Goal: Transaction & Acquisition: Purchase product/service

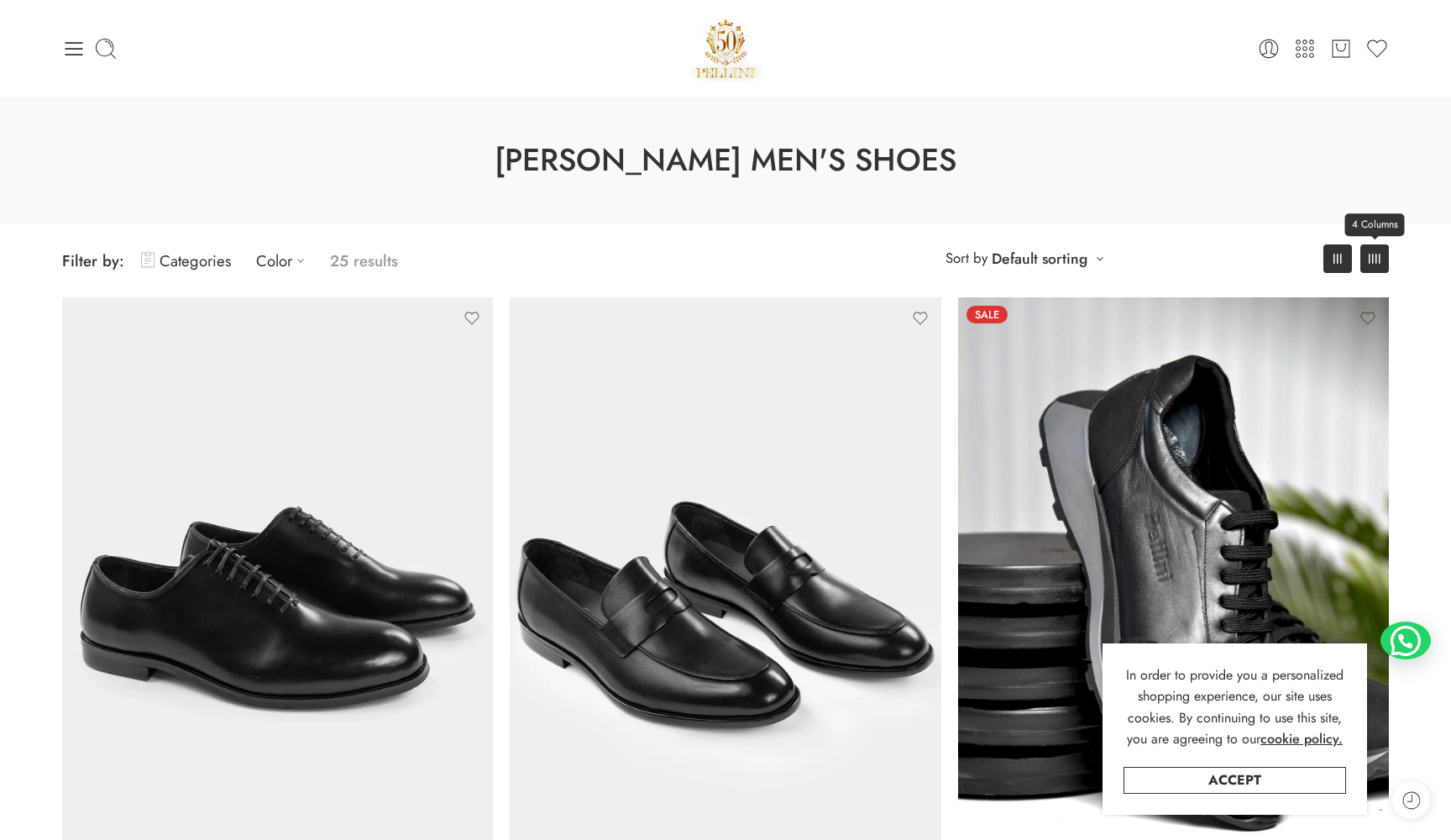
click at [1365, 250] on link "4 Columns" at bounding box center [1374, 258] width 29 height 29
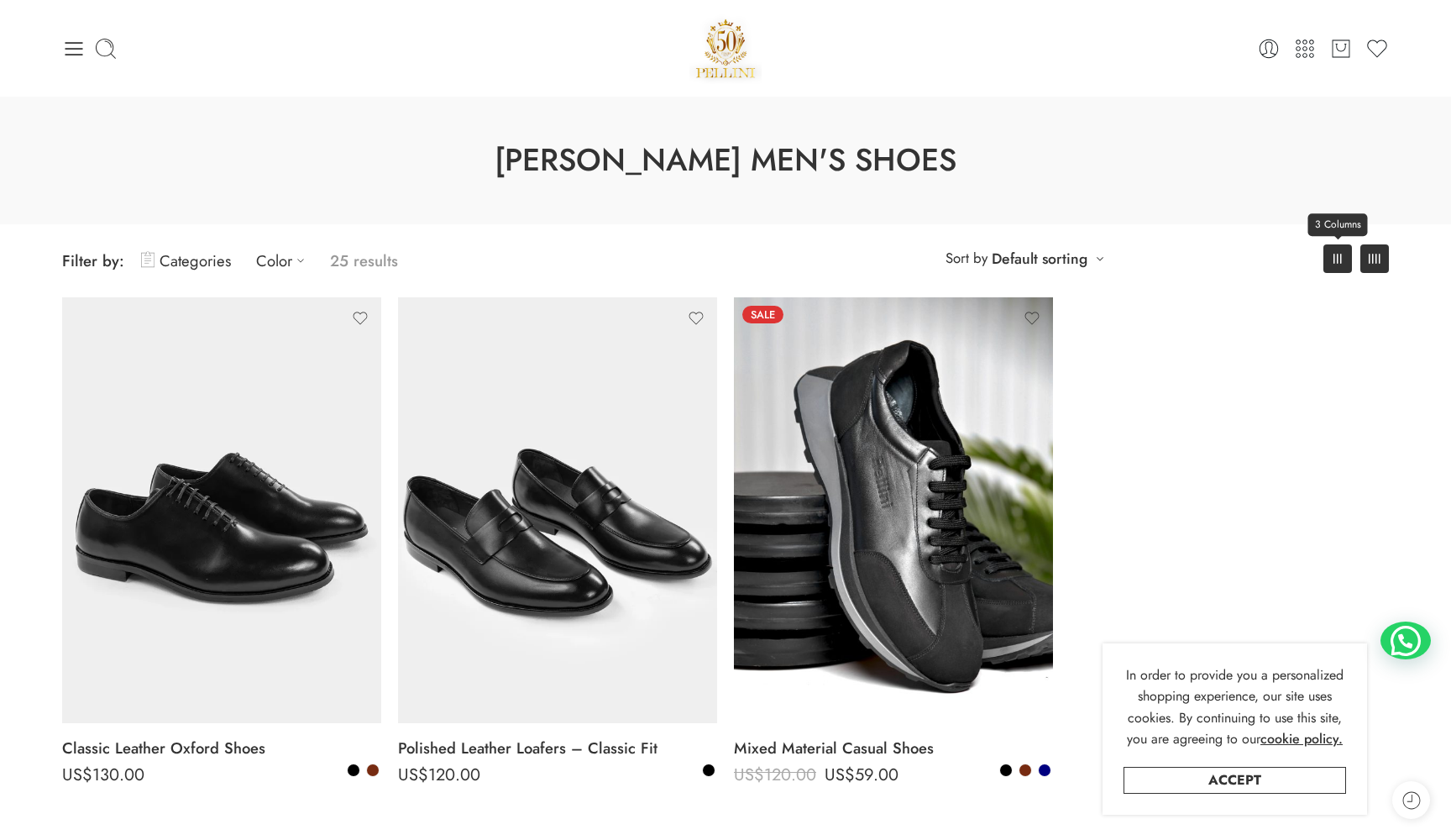
click at [1333, 265] on link "3 Columns" at bounding box center [1337, 258] width 29 height 29
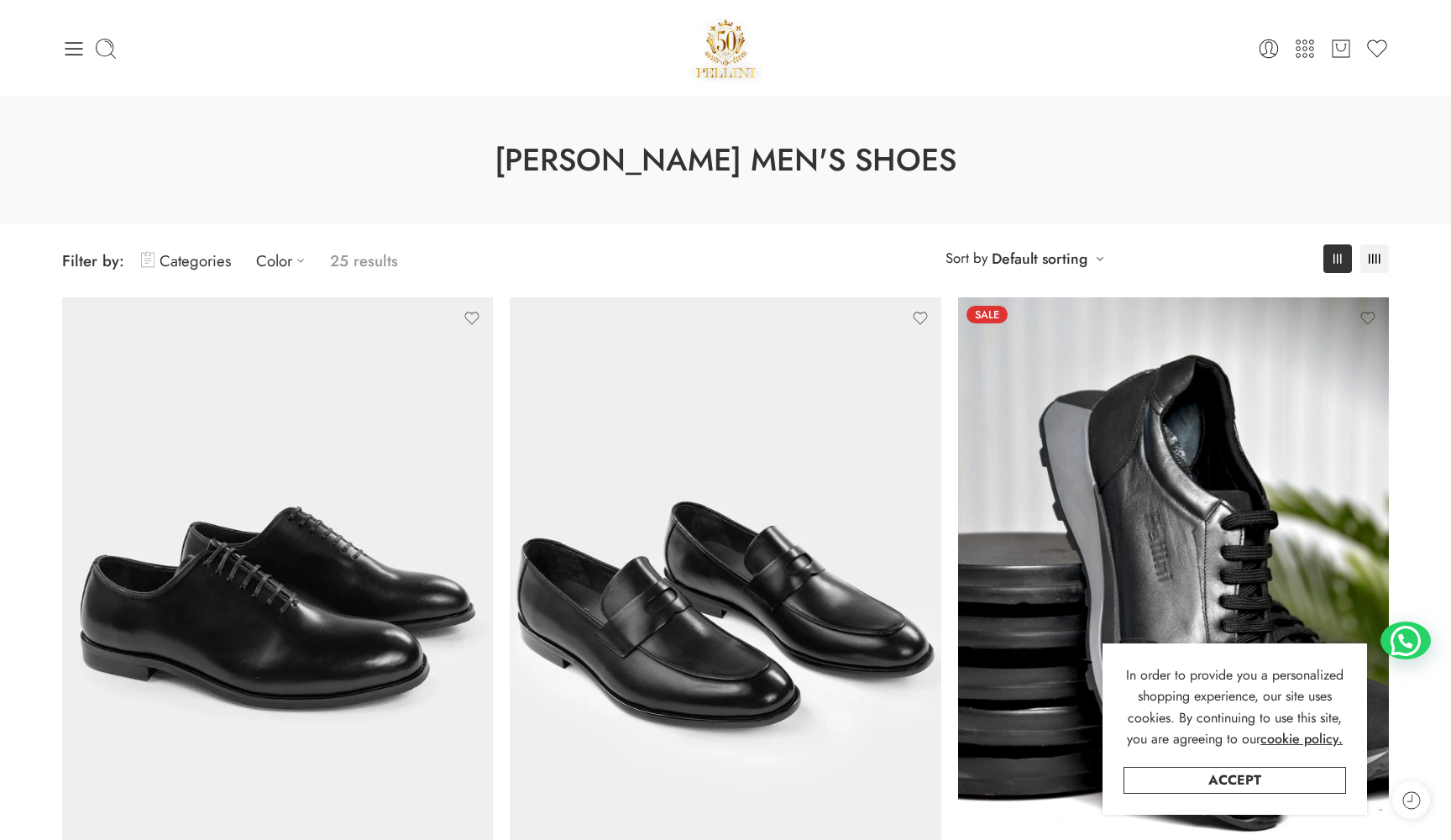
click at [70, 60] on div "0 Cart 0 Wishlist" at bounding box center [726, 48] width 1326 height 71
click at [84, 48] on icon at bounding box center [74, 48] width 24 height 24
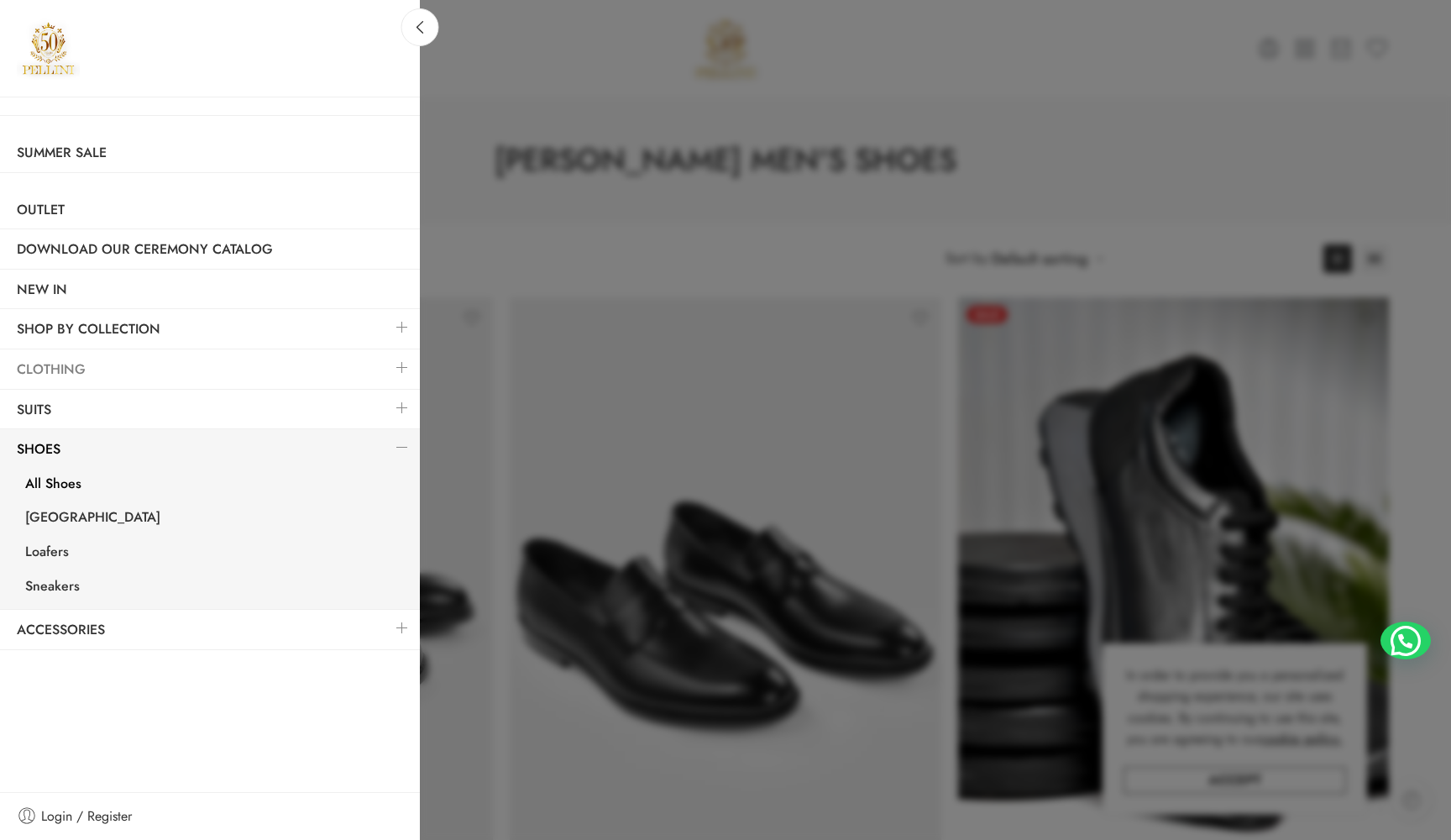
click at [128, 366] on link "Clothing" at bounding box center [210, 369] width 420 height 39
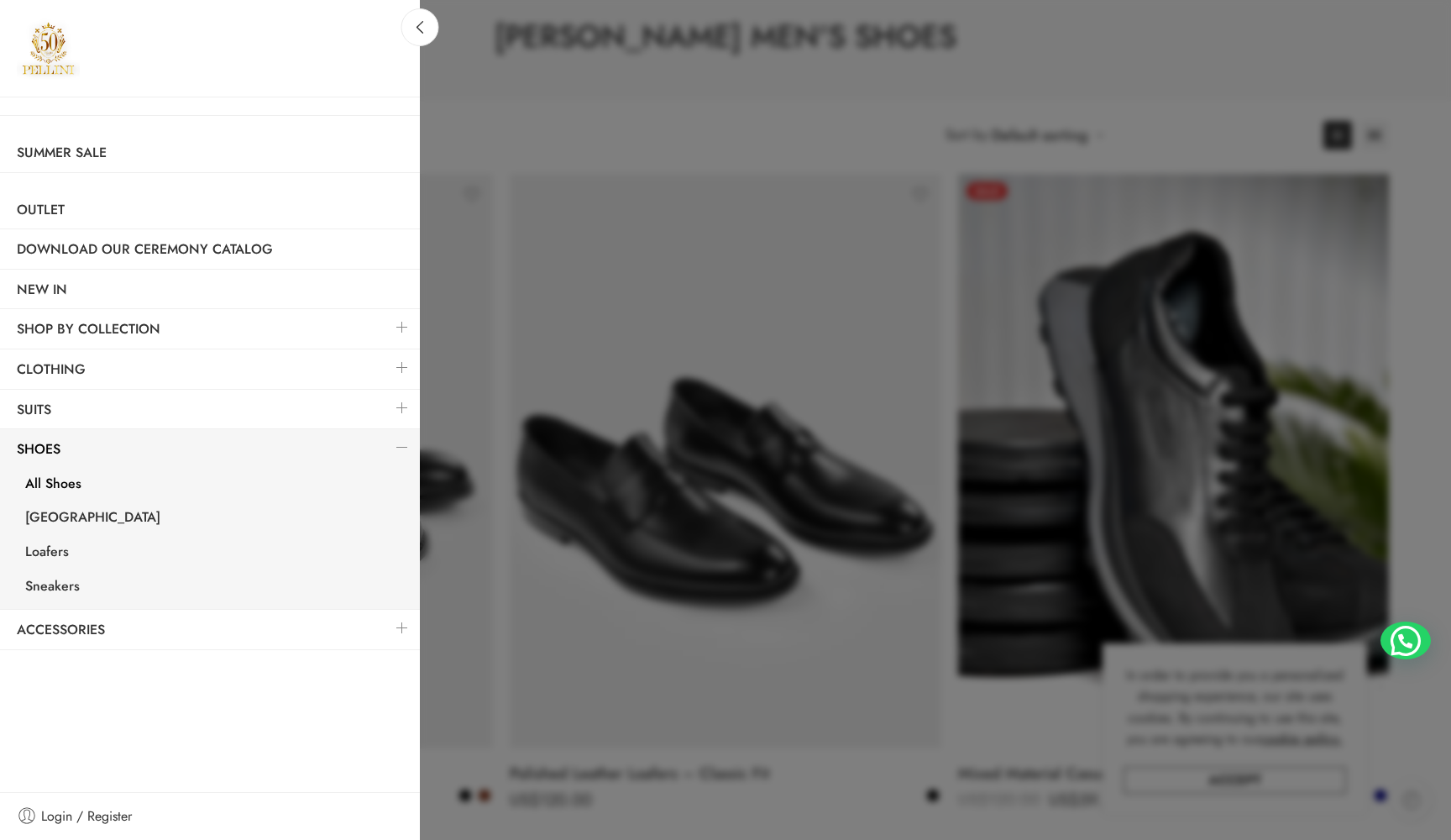
click at [404, 404] on link at bounding box center [402, 407] width 36 height 37
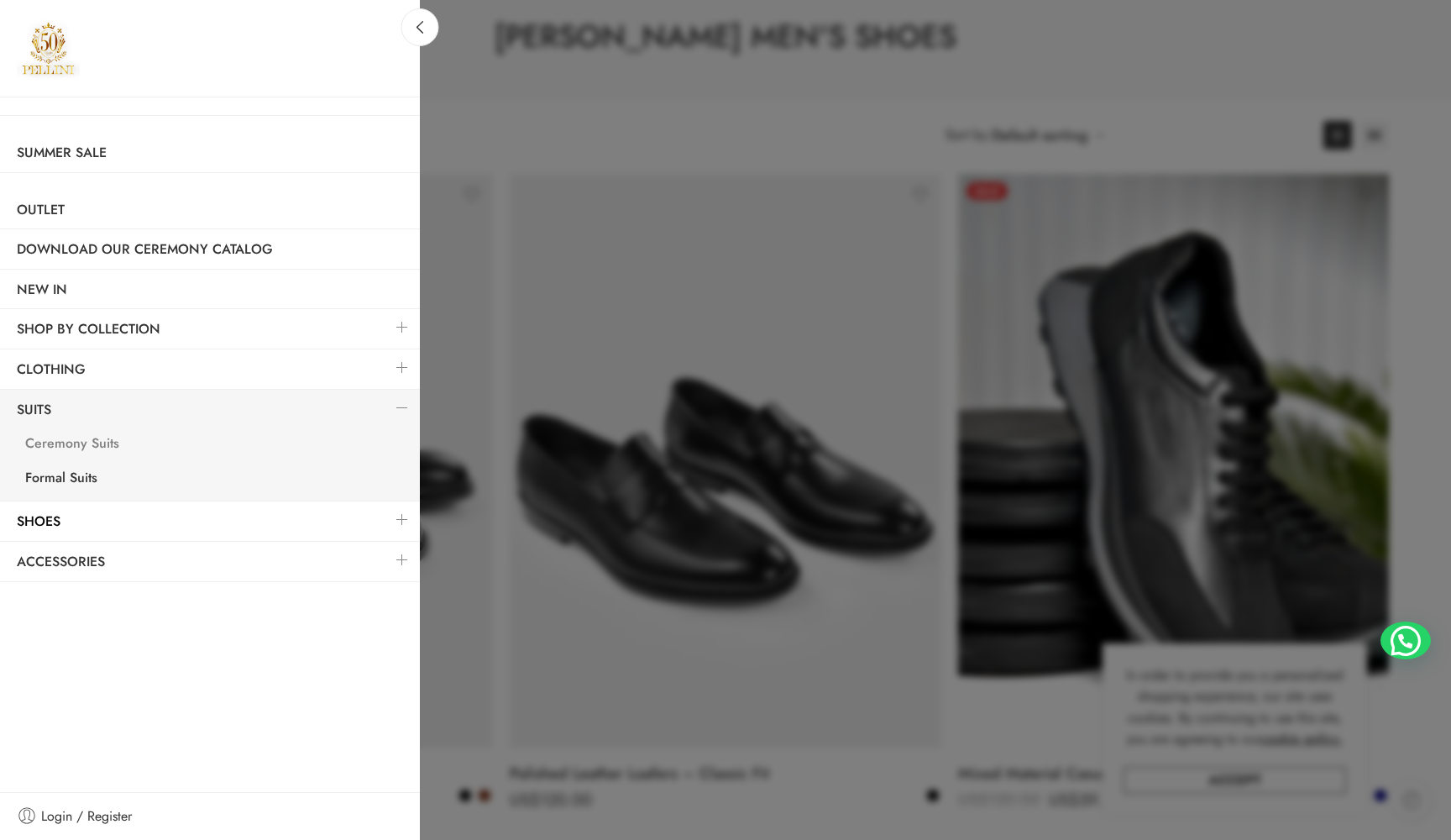
click at [94, 447] on link "Ceremony Suits" at bounding box center [213, 445] width 411 height 35
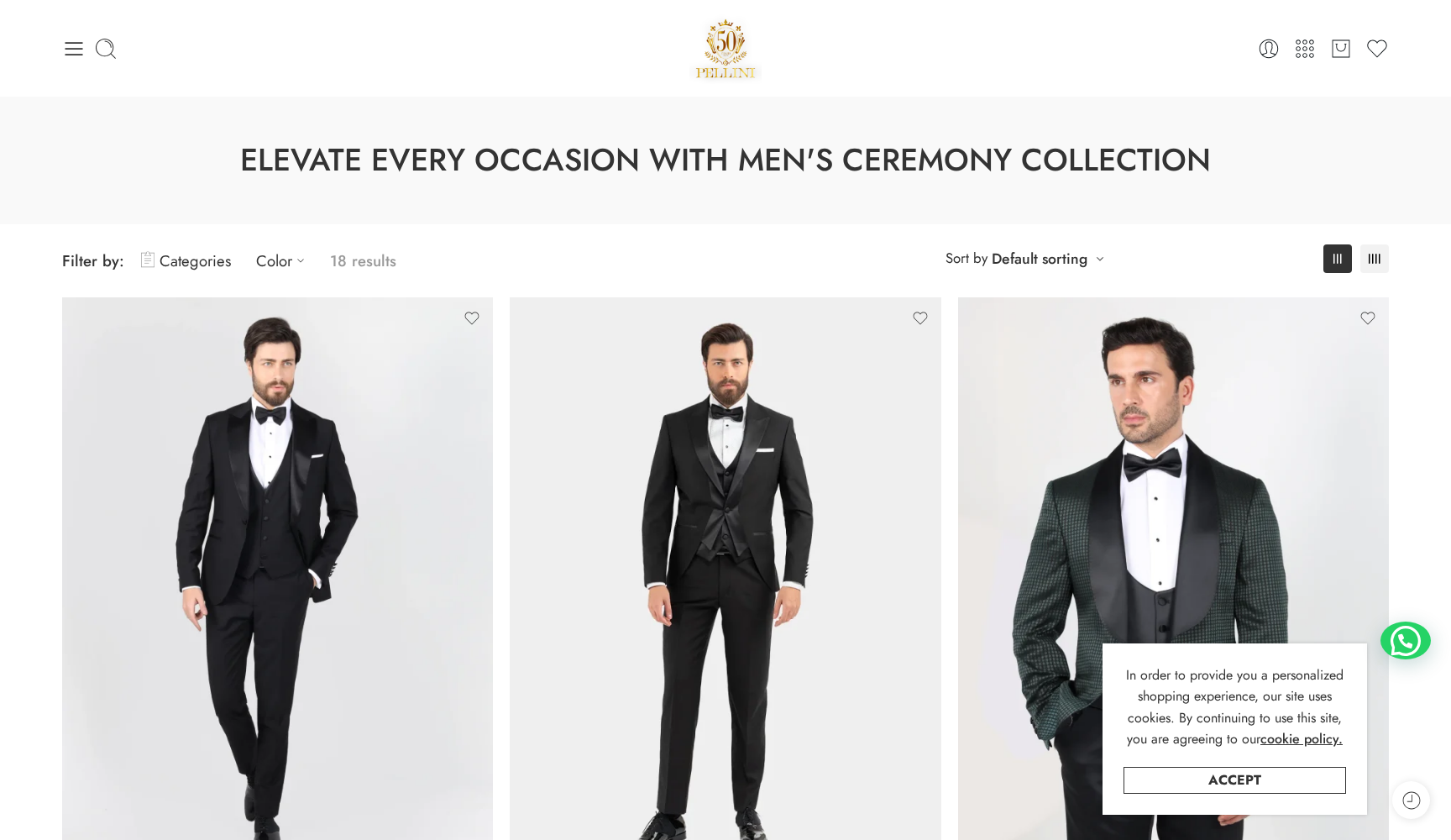
click at [379, 252] on p "18 results" at bounding box center [363, 261] width 66 height 40
click at [293, 254] on icon at bounding box center [300, 260] width 17 height 17
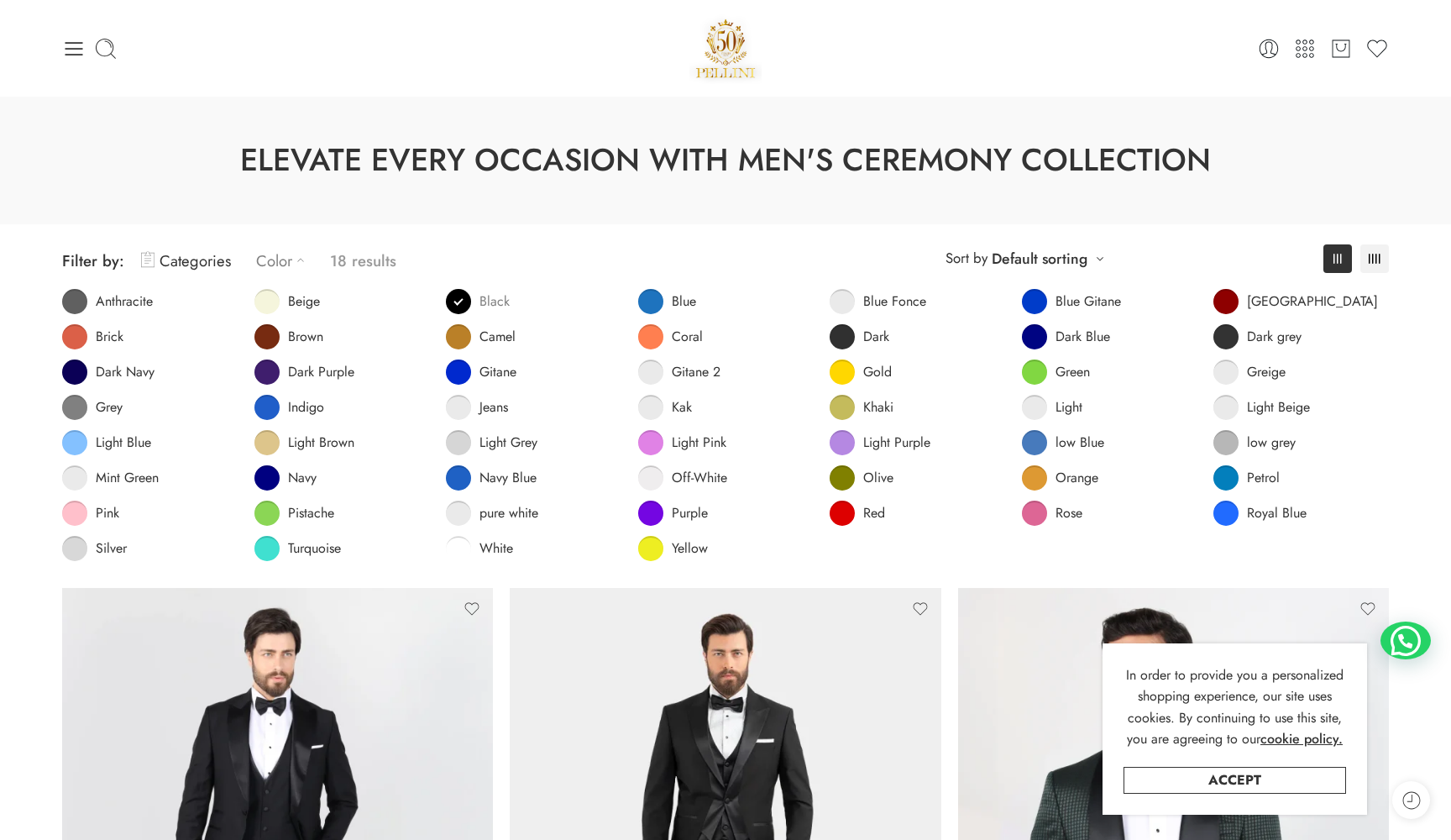
click at [456, 292] on span at bounding box center [458, 300] width 25 height 25
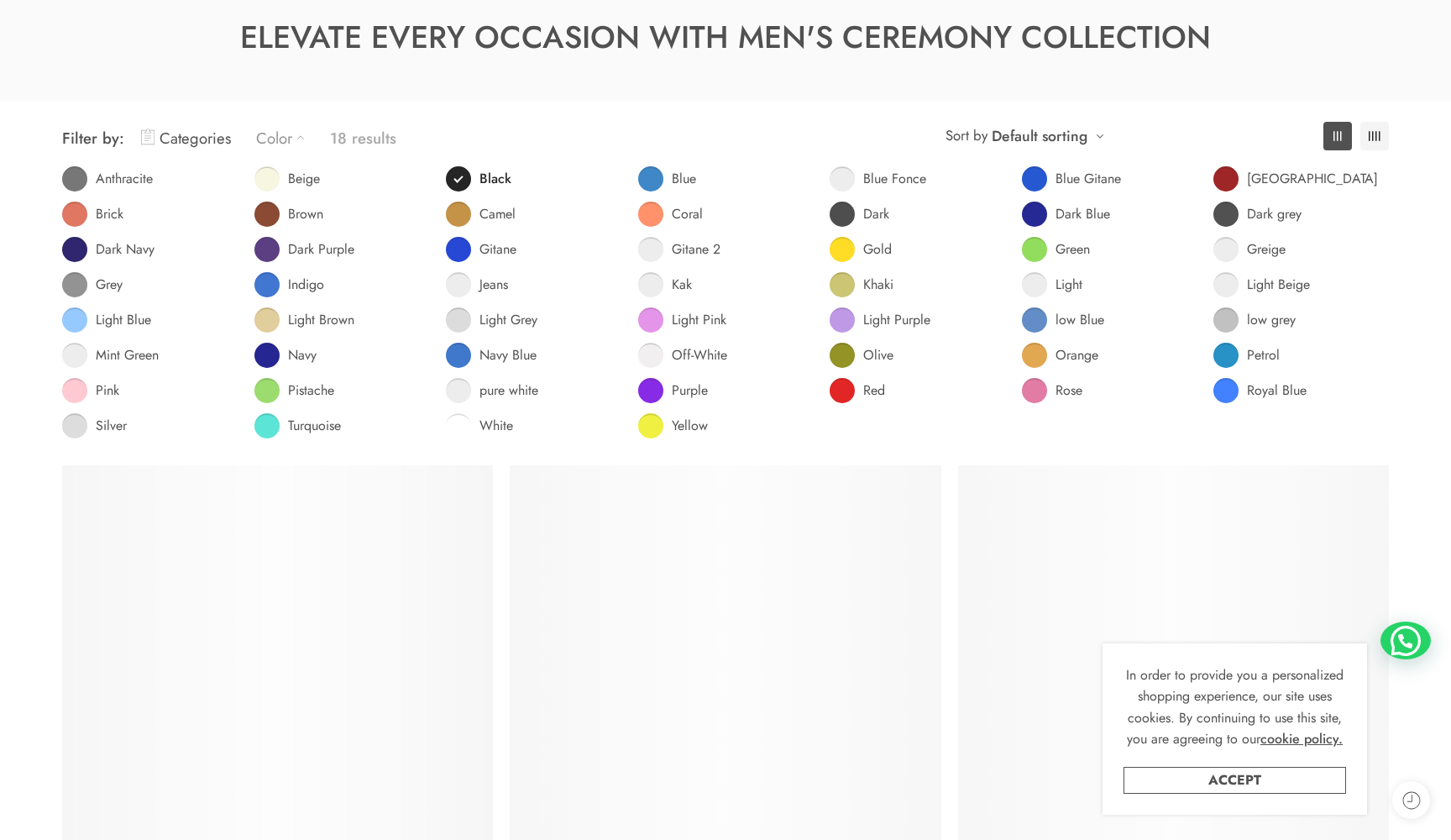
scroll to position [131, 0]
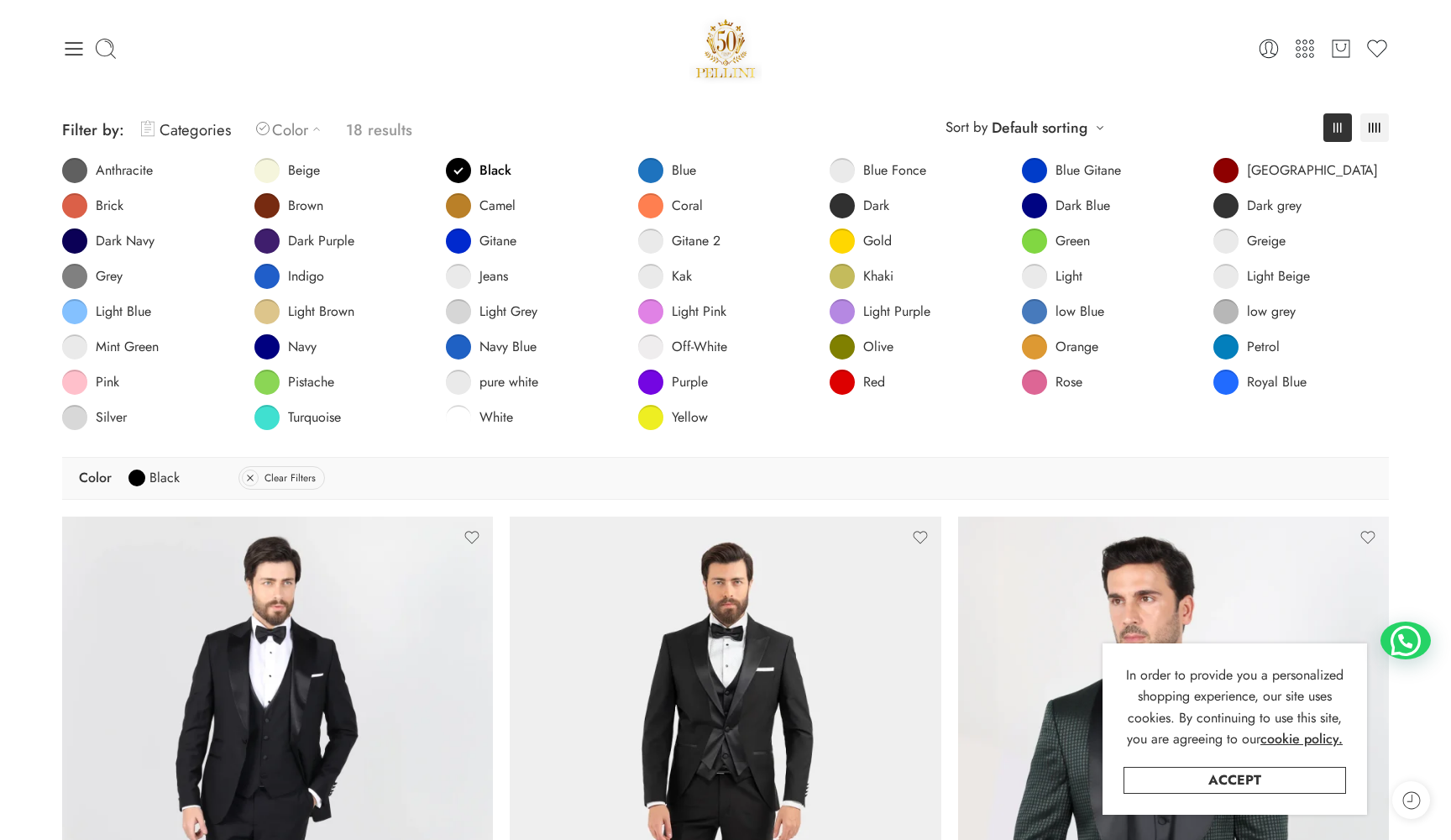
click at [486, 97] on div "**********" at bounding box center [725, 275] width 1343 height 364
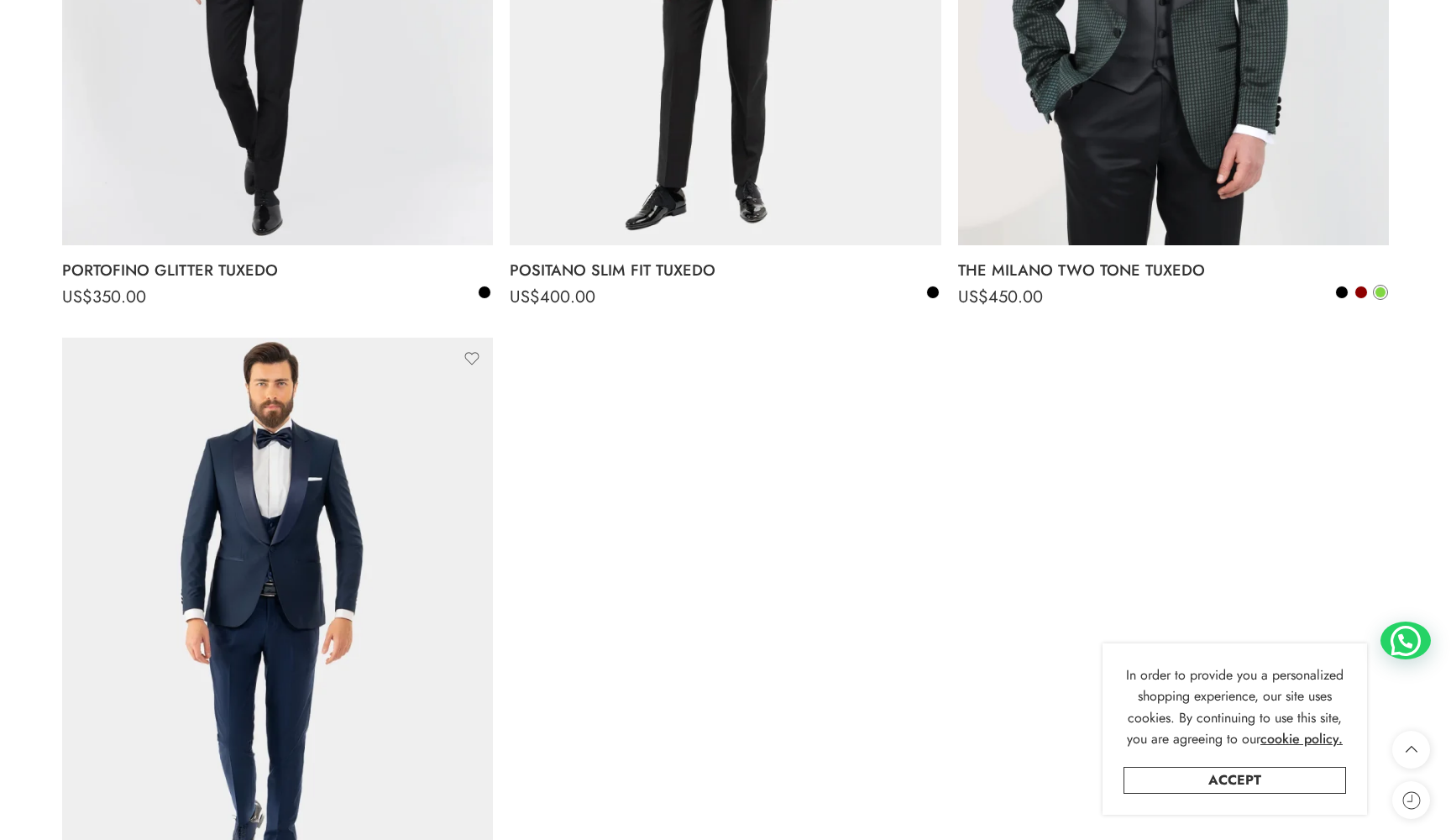
click at [582, 431] on ul "Select options PORTOFINO GLITTER TUXEDO US$ 350.00 US$ 350.00 48 50 52 54 56 58…" at bounding box center [725, 337] width 1343 height 1333
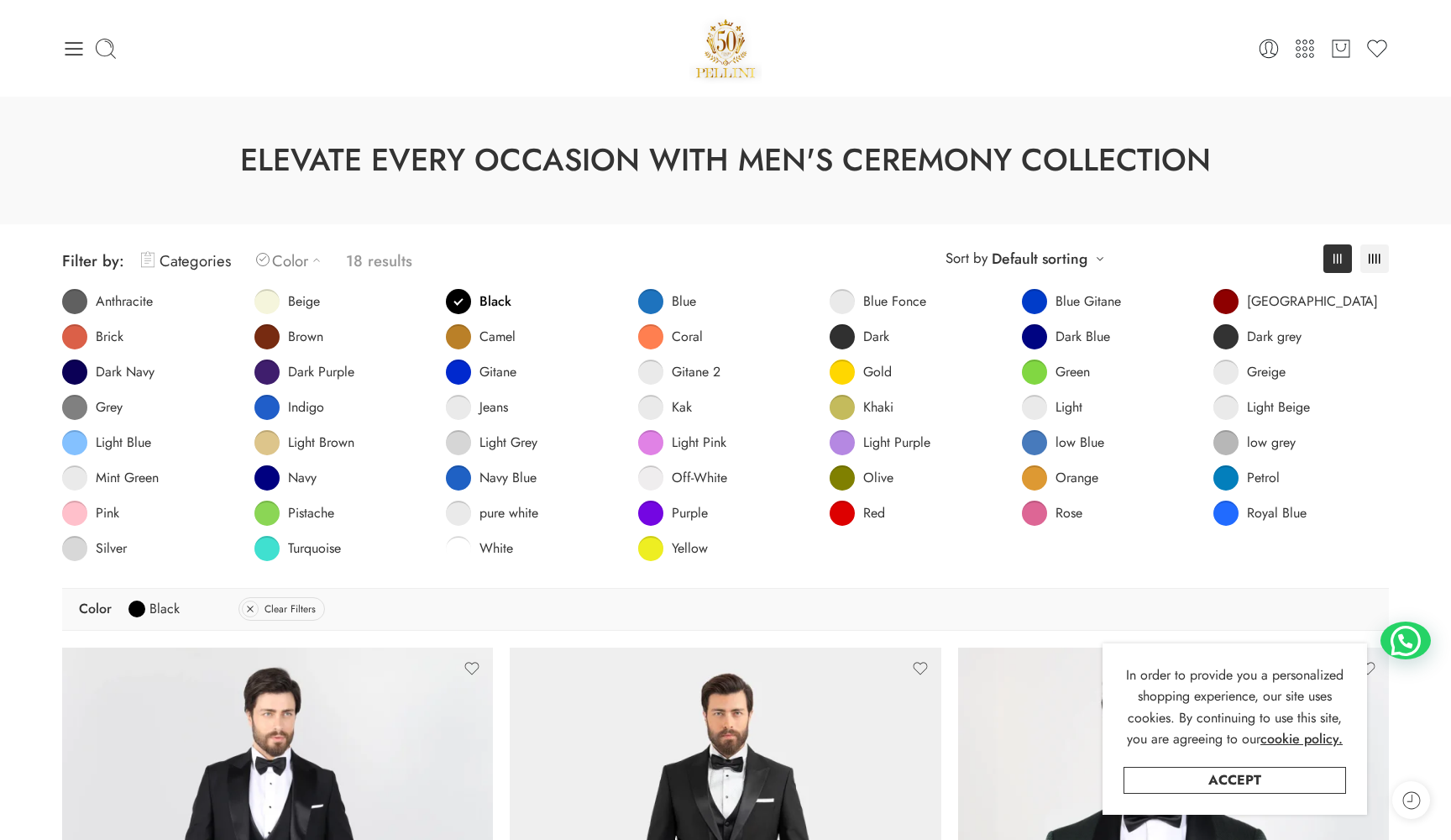
scroll to position [0, 0]
click at [854, 347] on span at bounding box center [841, 336] width 25 height 25
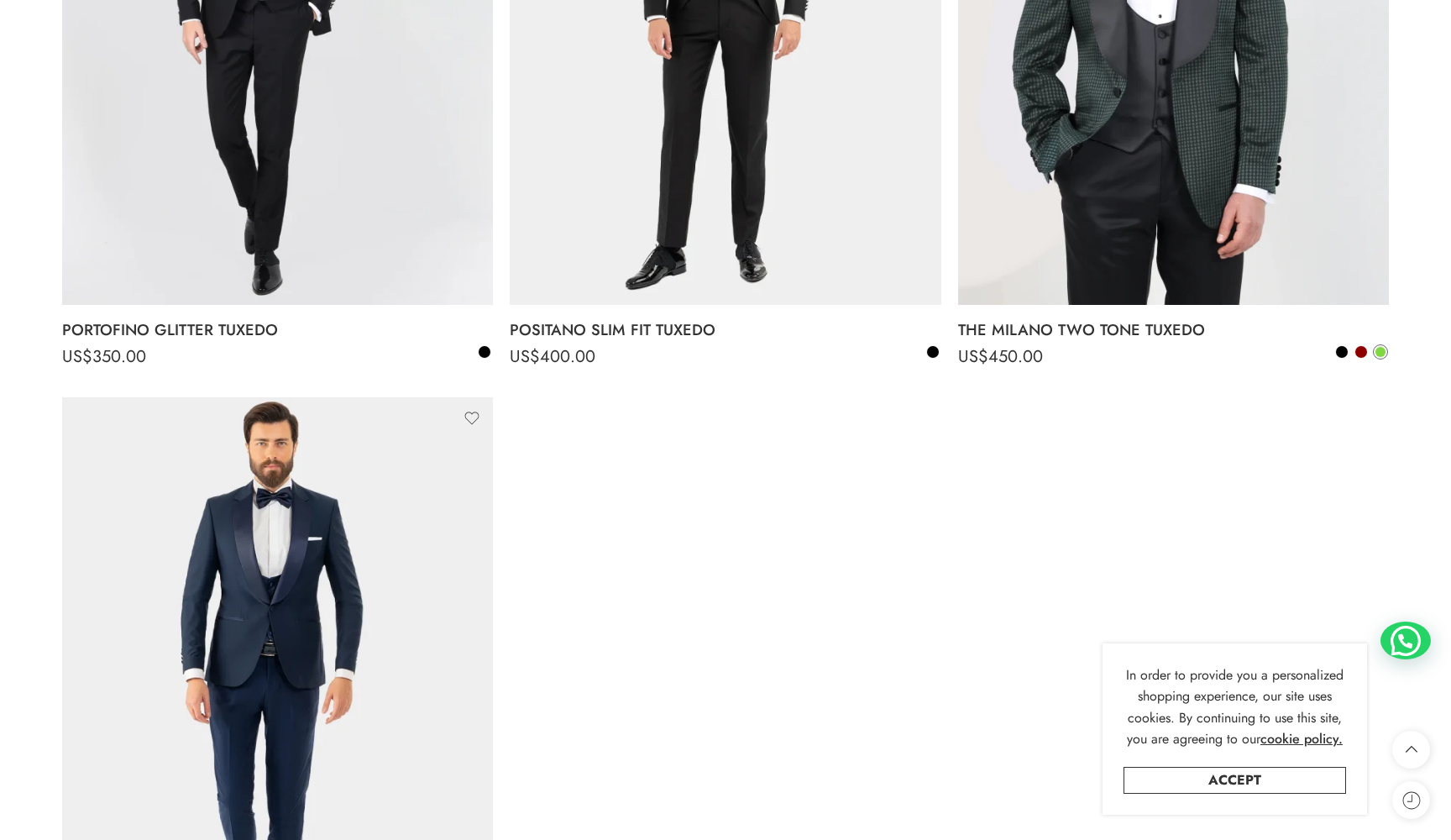
scroll to position [1175, 0]
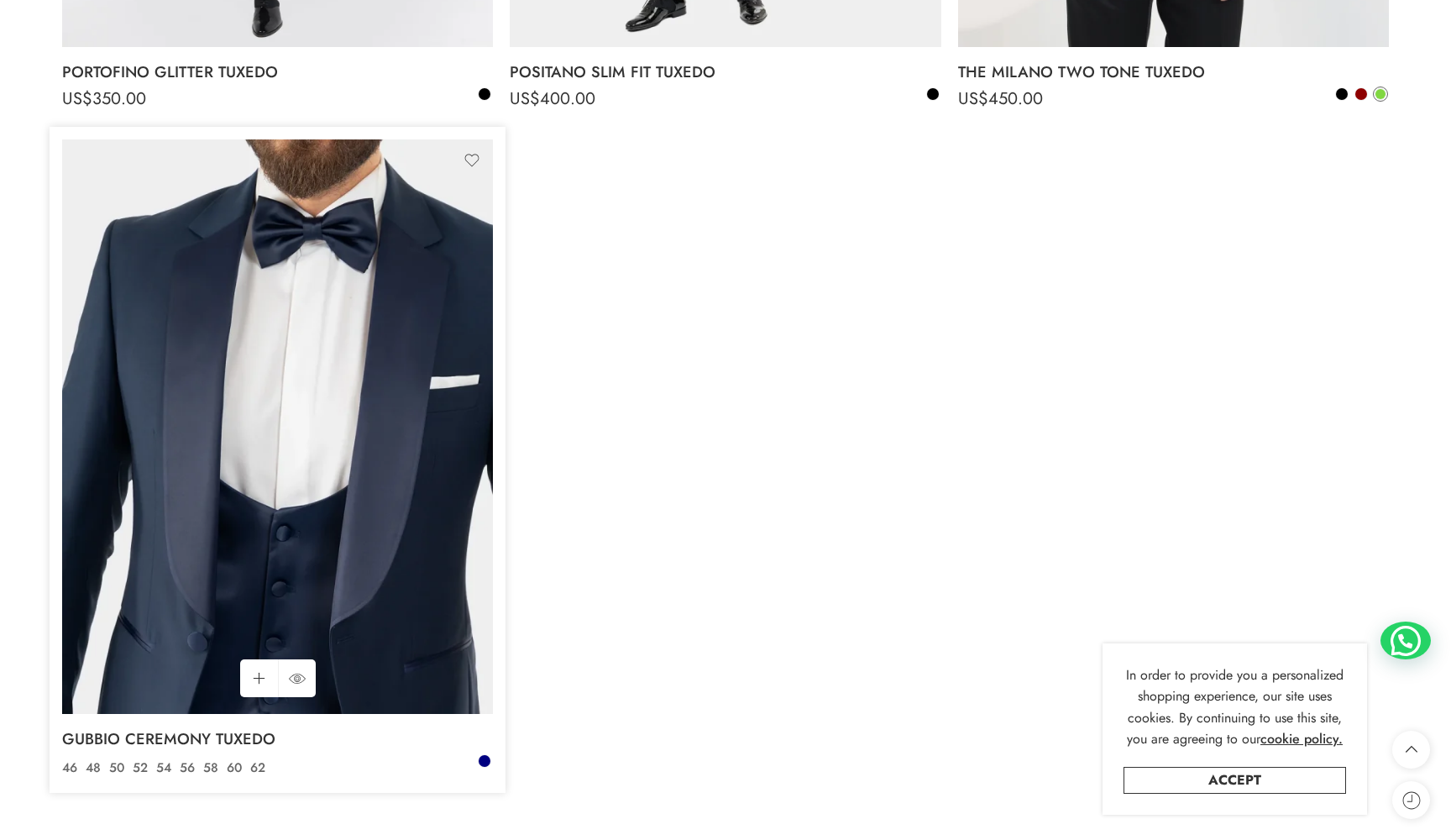
click at [212, 369] on img at bounding box center [278, 426] width 431 height 574
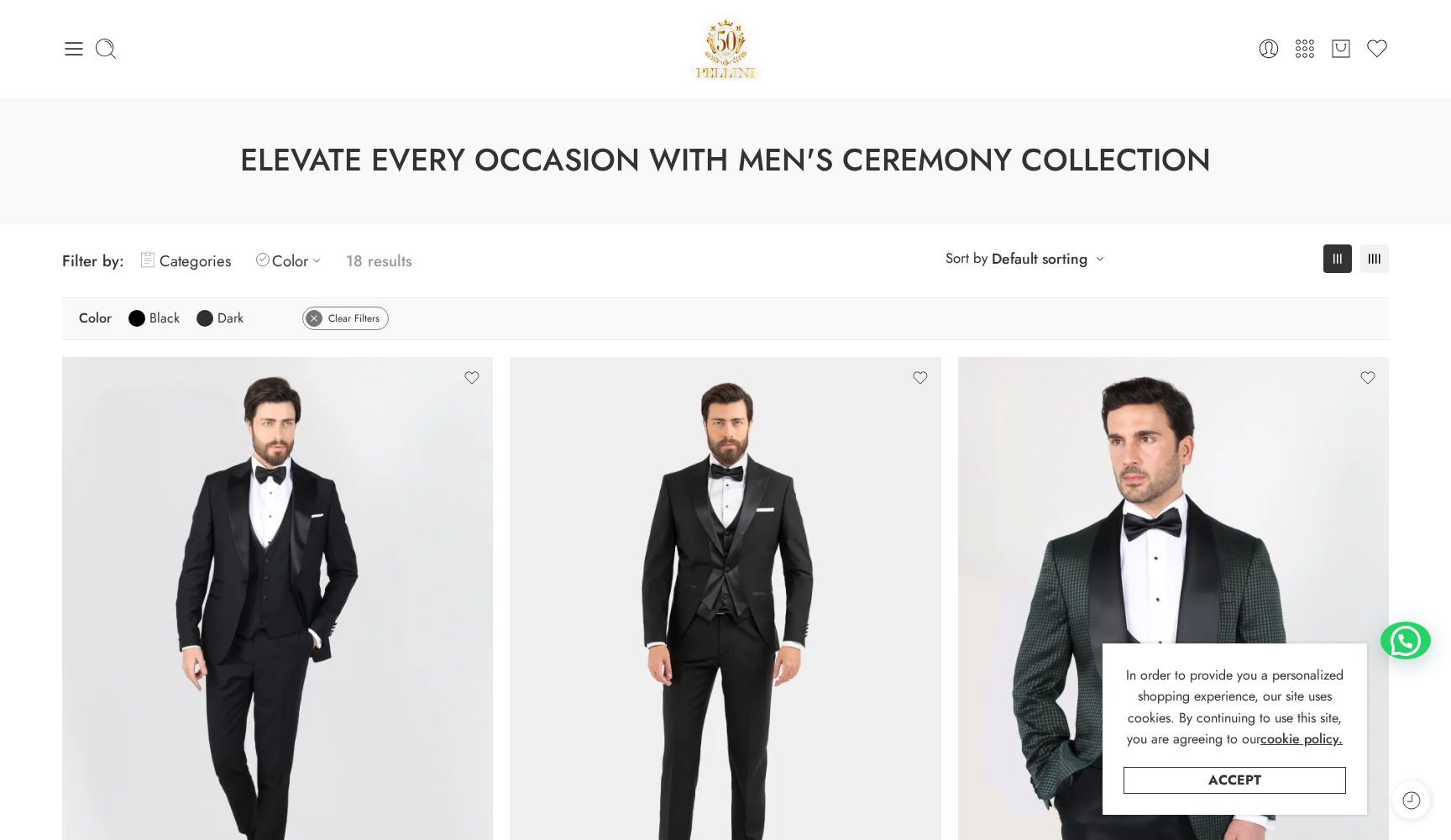
click at [315, 316] on icon at bounding box center [313, 318] width 17 height 10
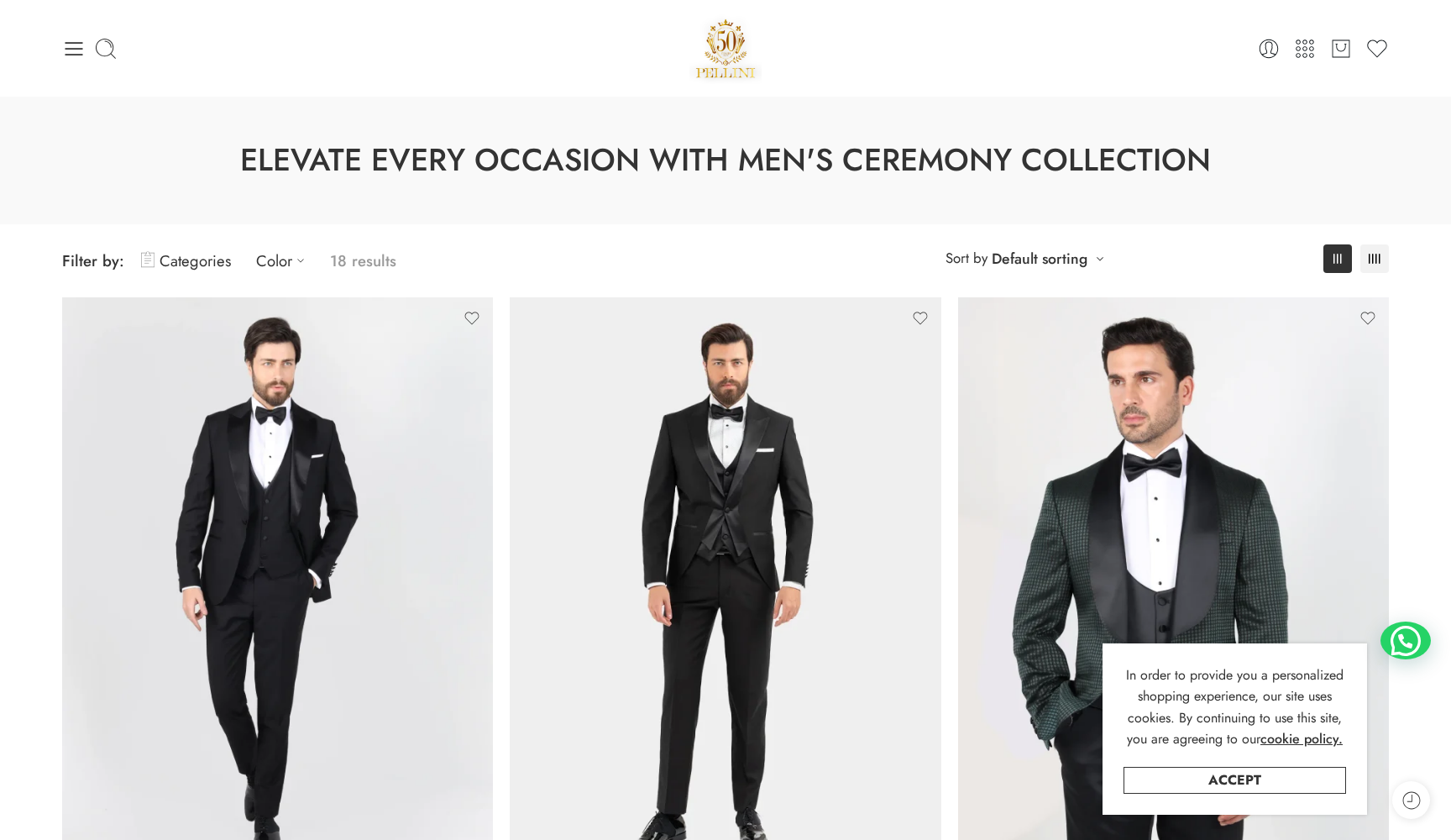
click at [1355, 256] on div "3 Columns" at bounding box center [1356, 258] width 65 height 29
click at [1365, 254] on link at bounding box center [1374, 258] width 29 height 29
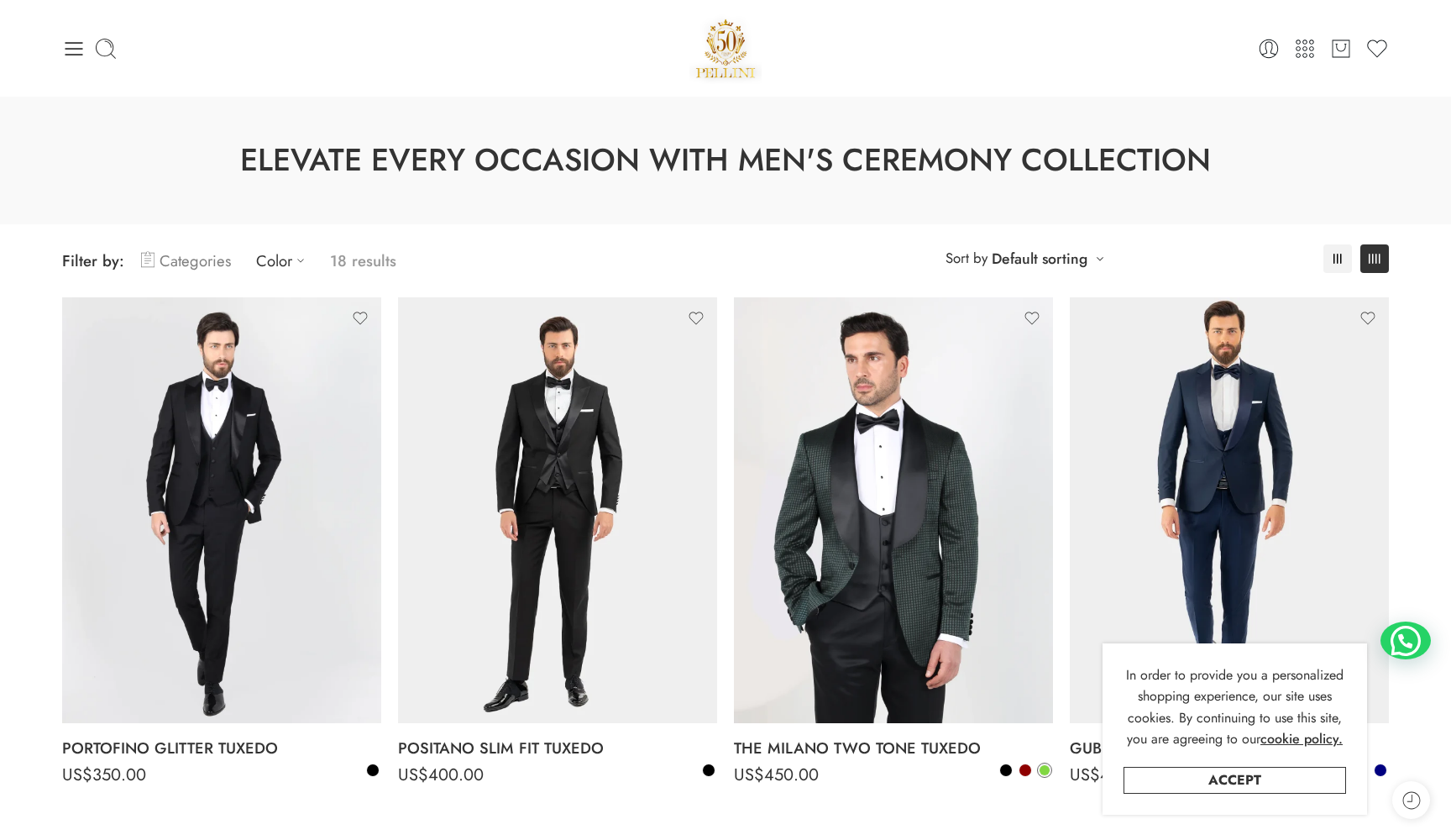
click at [211, 262] on link "Categories" at bounding box center [186, 261] width 90 height 40
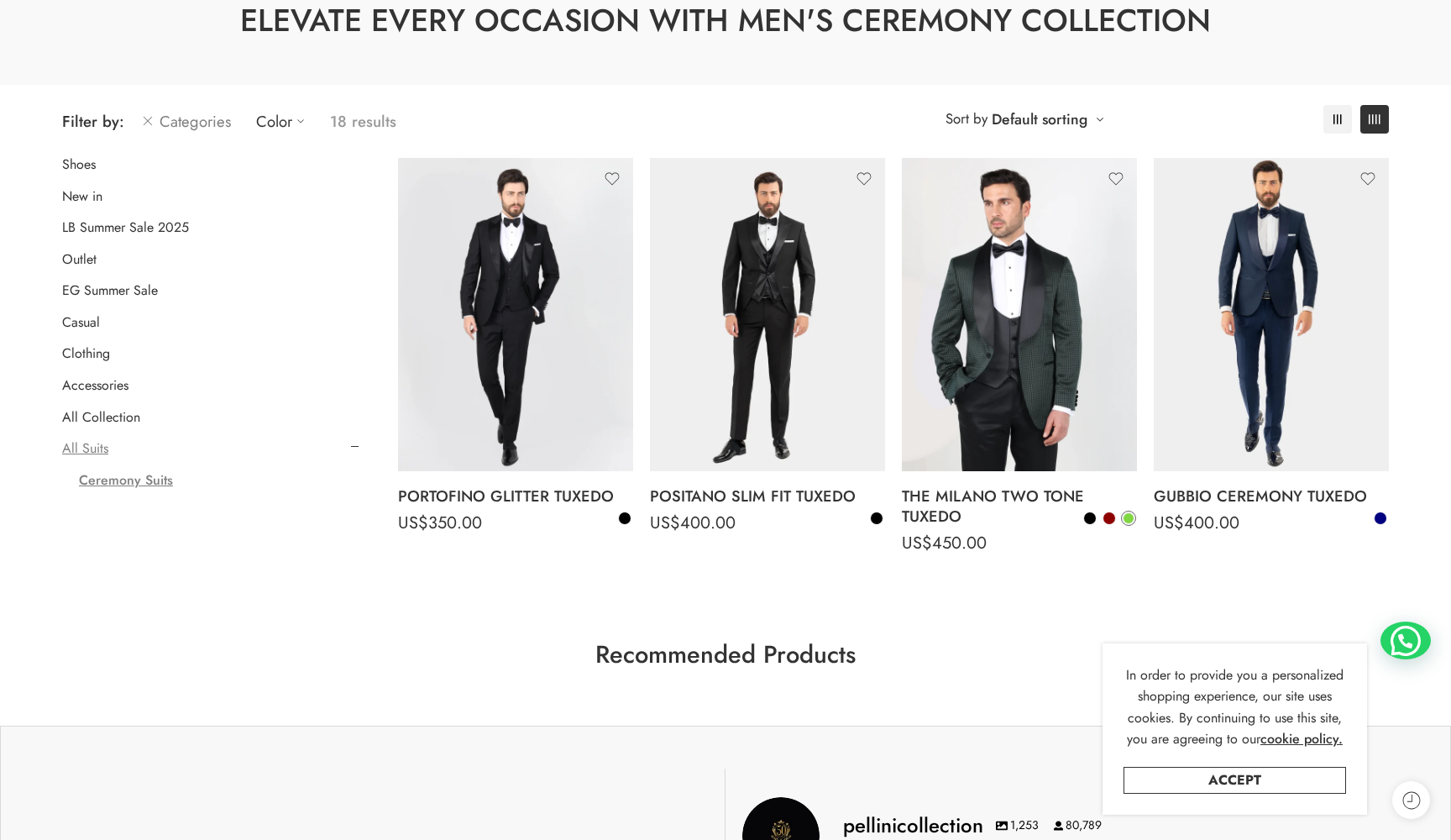
scroll to position [149, 0]
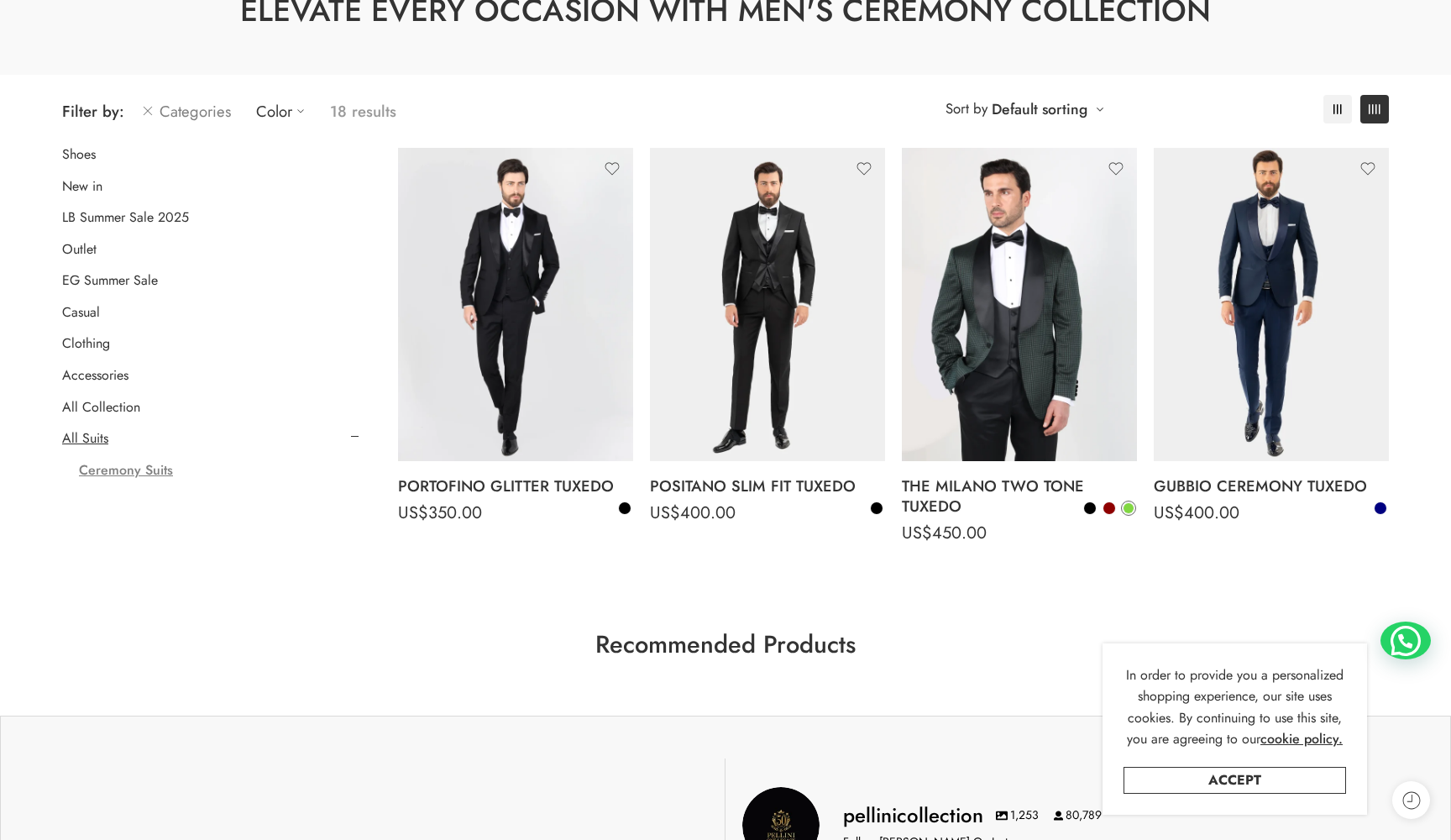
click at [134, 462] on link "Ceremony Suits" at bounding box center [126, 469] width 94 height 17
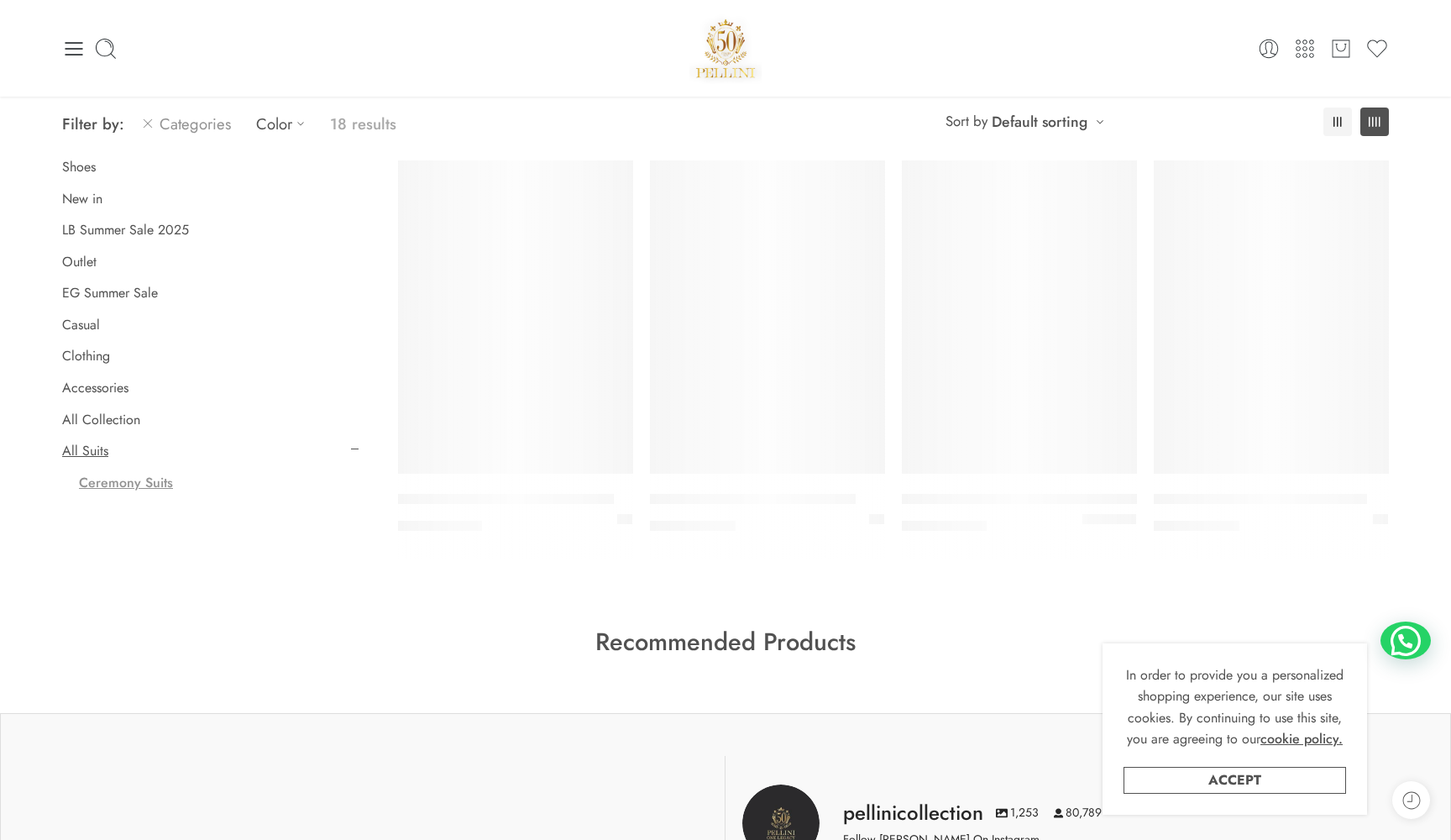
scroll to position [131, 0]
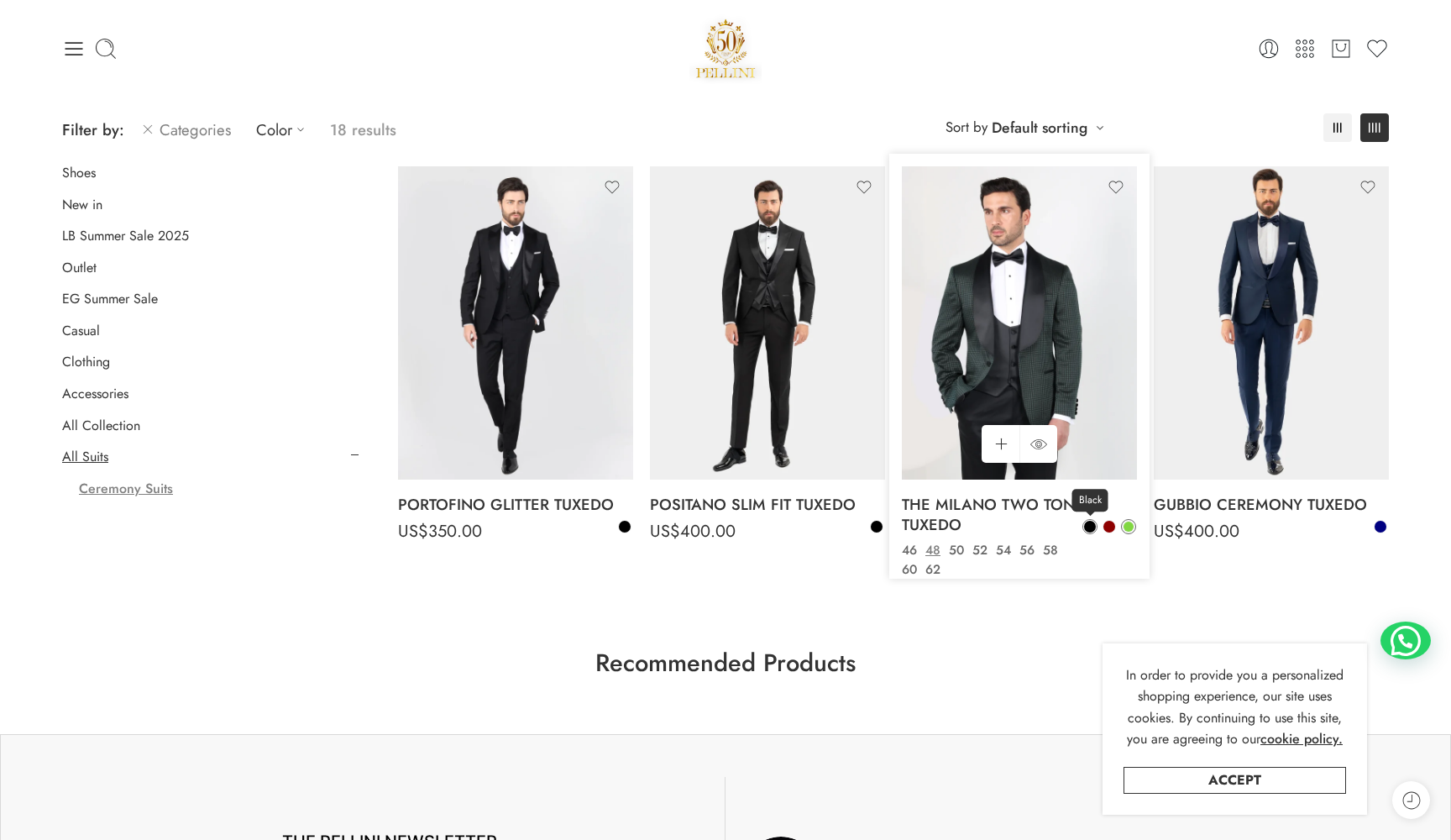
click at [1097, 529] on link "Black" at bounding box center [1089, 526] width 15 height 15
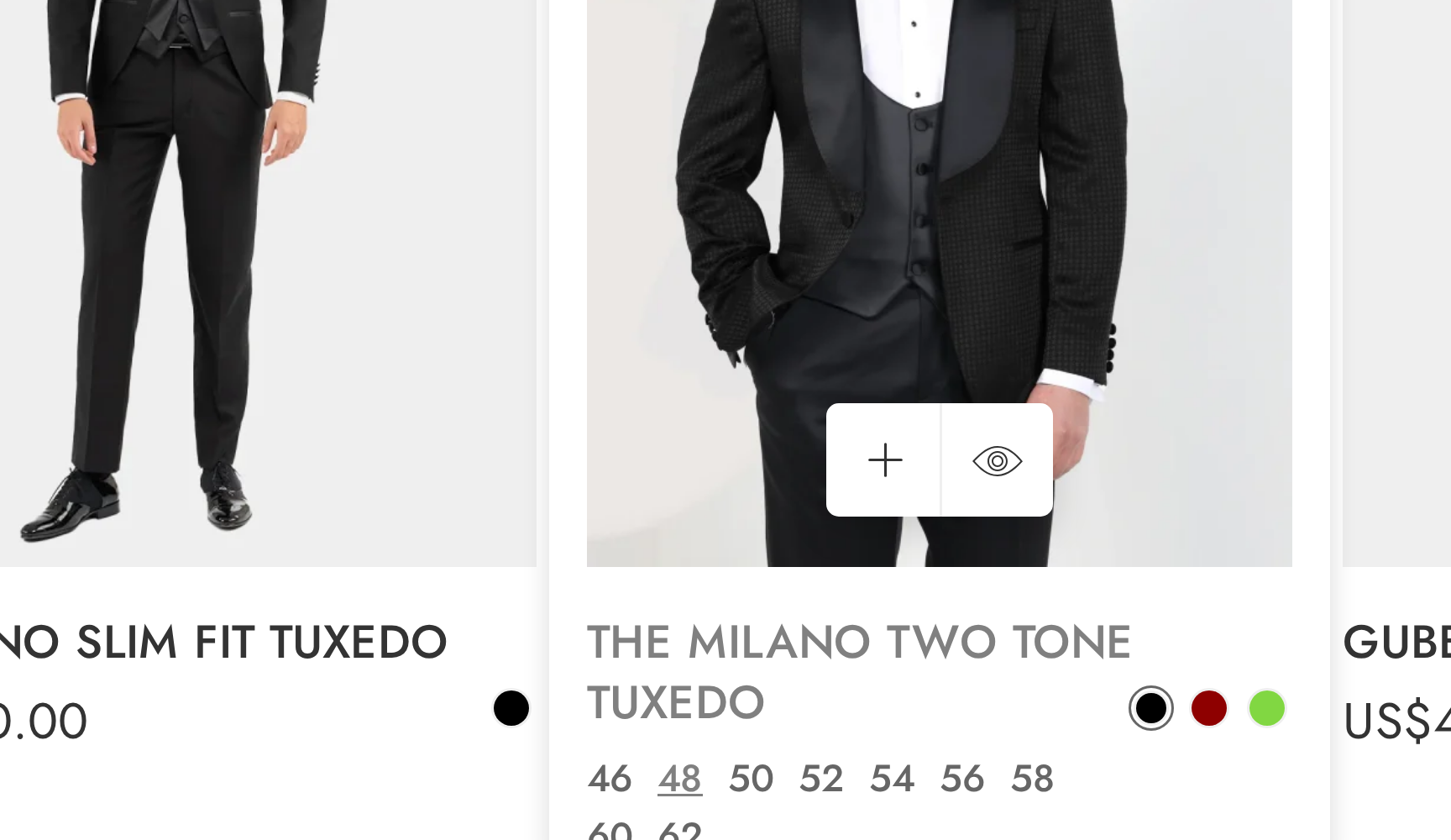
scroll to position [25, 0]
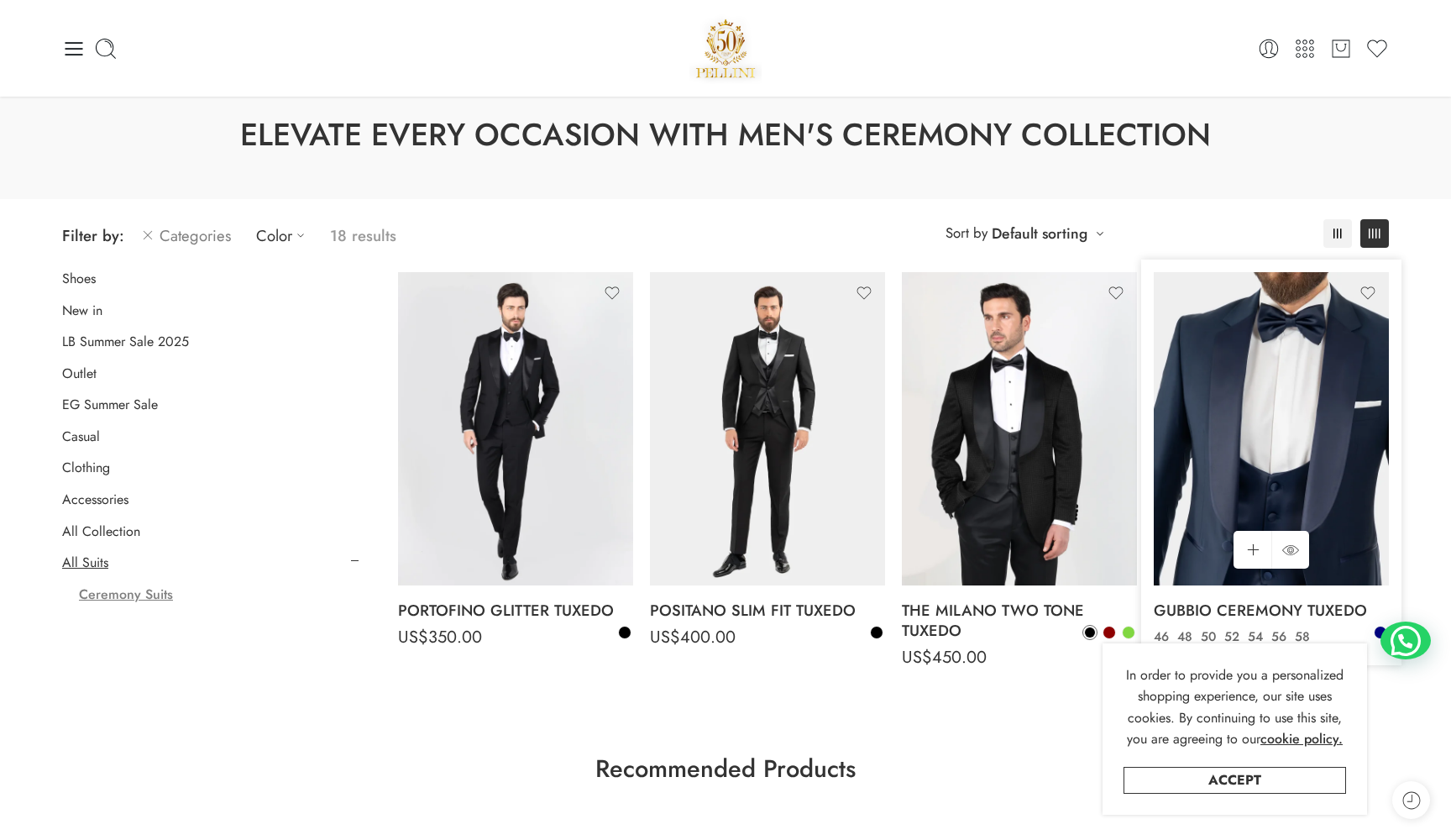
click at [1277, 398] on img at bounding box center [1271, 428] width 235 height 313
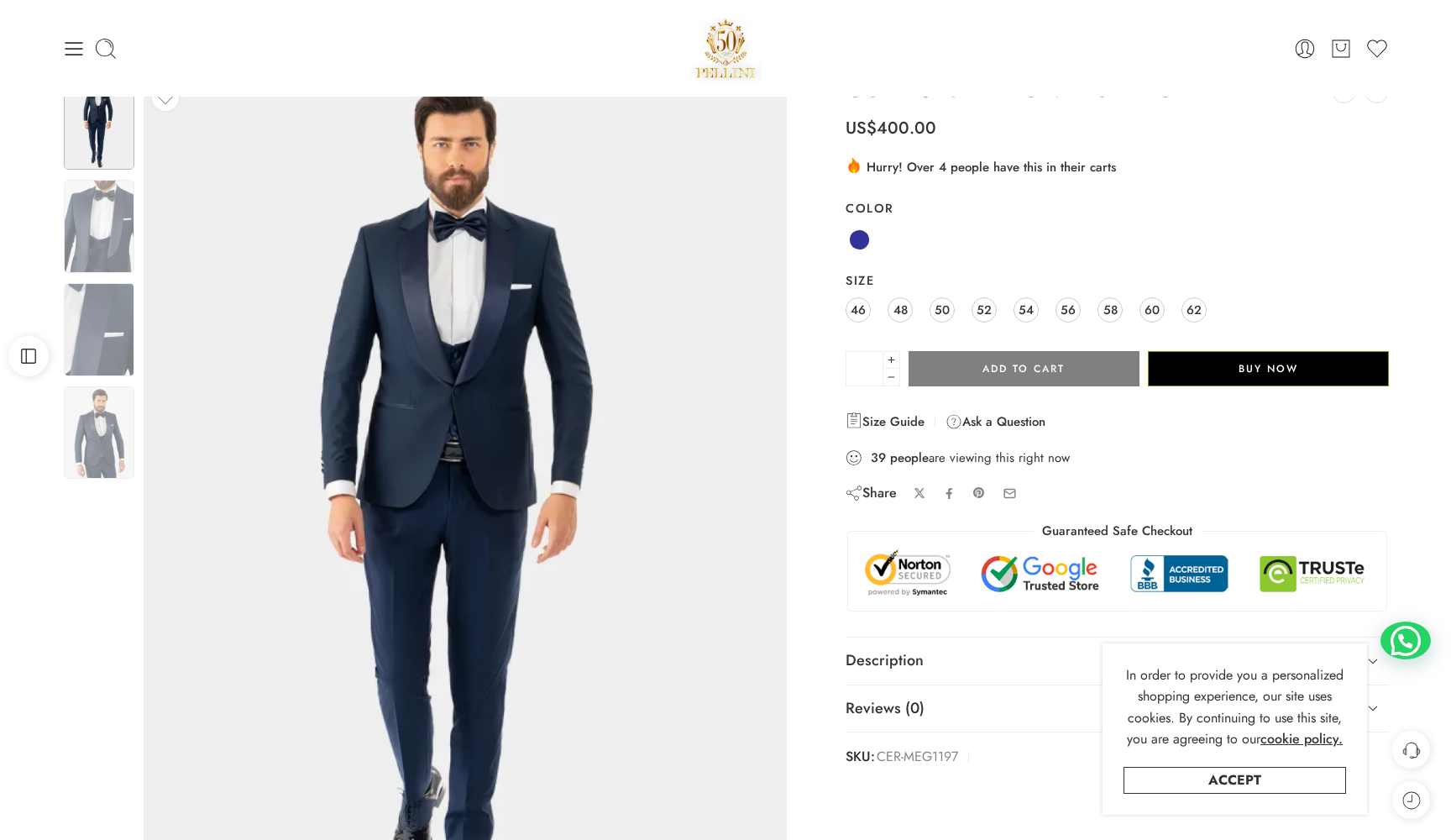
scroll to position [66, 0]
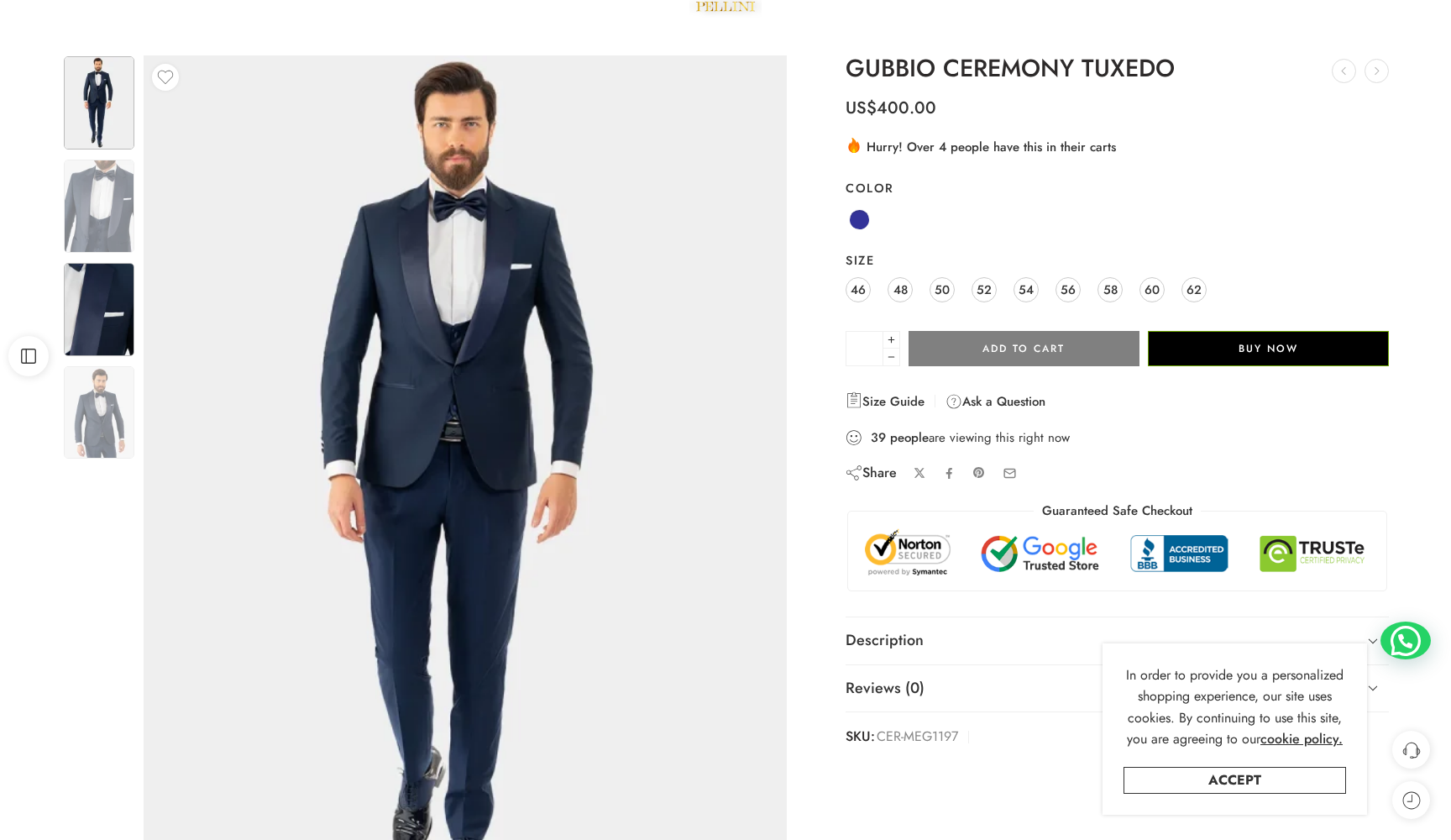
click at [99, 316] on img at bounding box center [99, 309] width 70 height 93
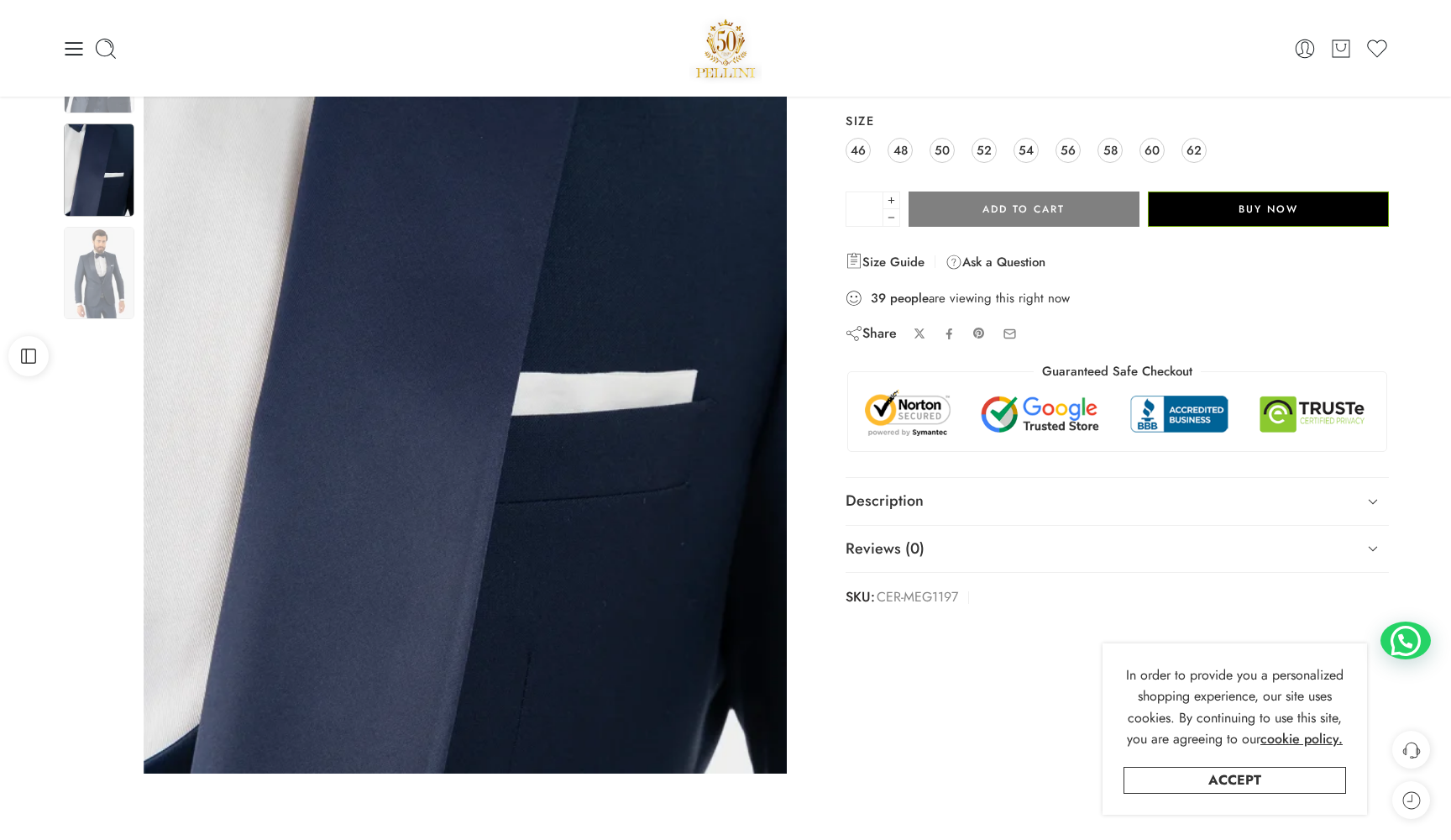
scroll to position [197, 0]
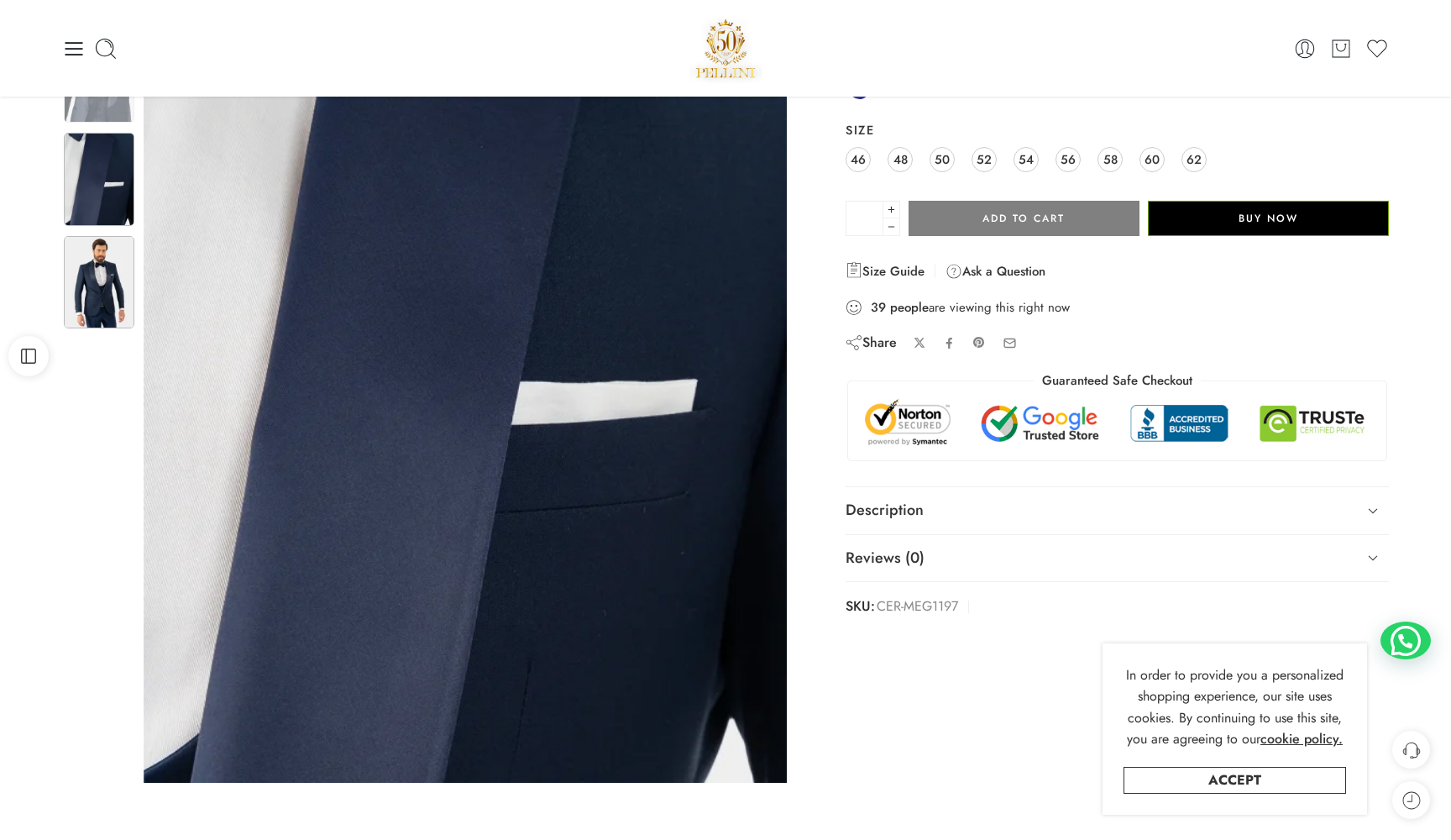
click at [99, 306] on img at bounding box center [99, 283] width 70 height 93
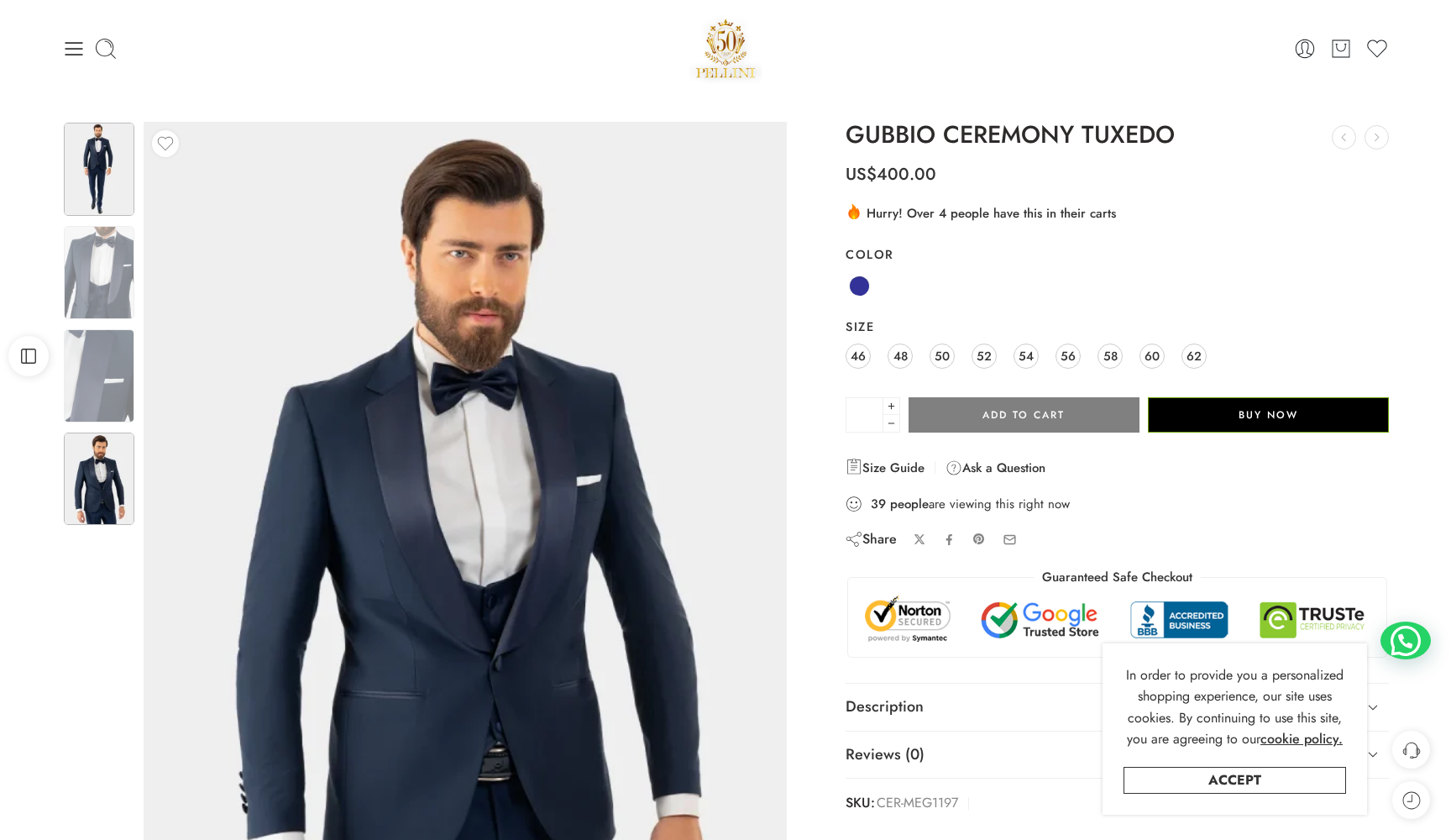
scroll to position [0, 0]
click at [100, 180] on img at bounding box center [99, 169] width 70 height 93
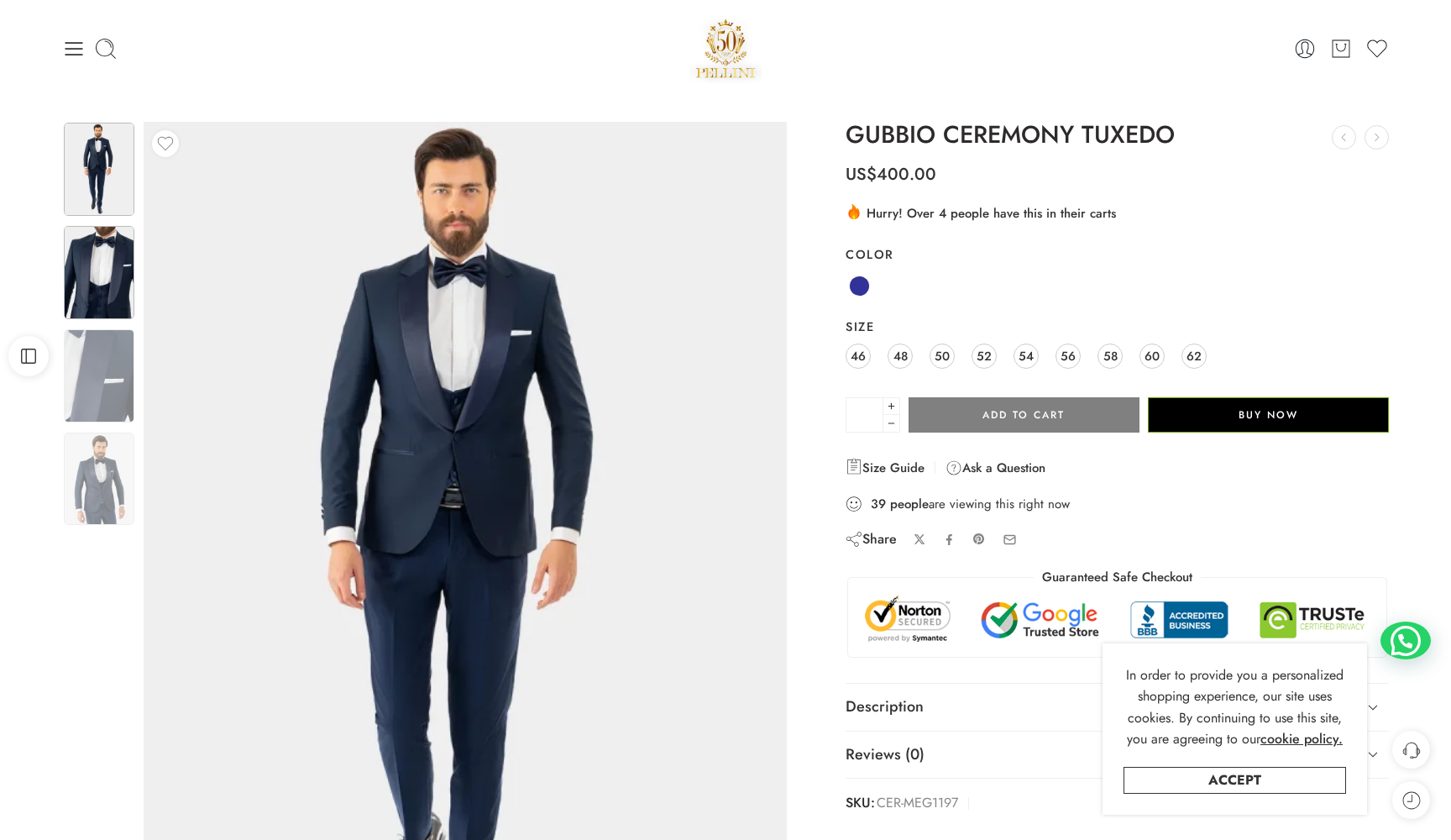
click at [87, 278] on img at bounding box center [99, 273] width 70 height 93
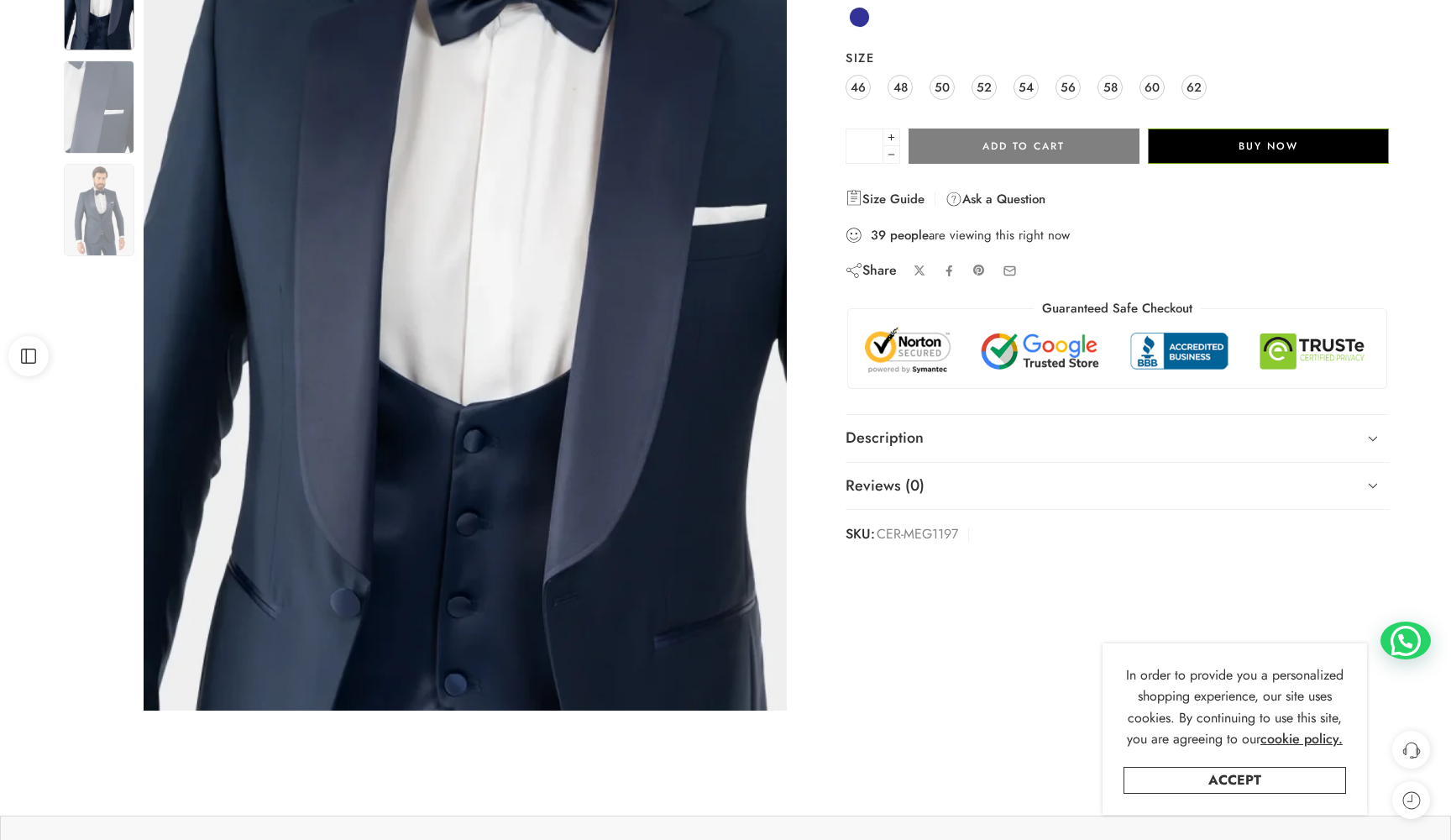
scroll to position [252, 0]
